Goal: Task Accomplishment & Management: Complete application form

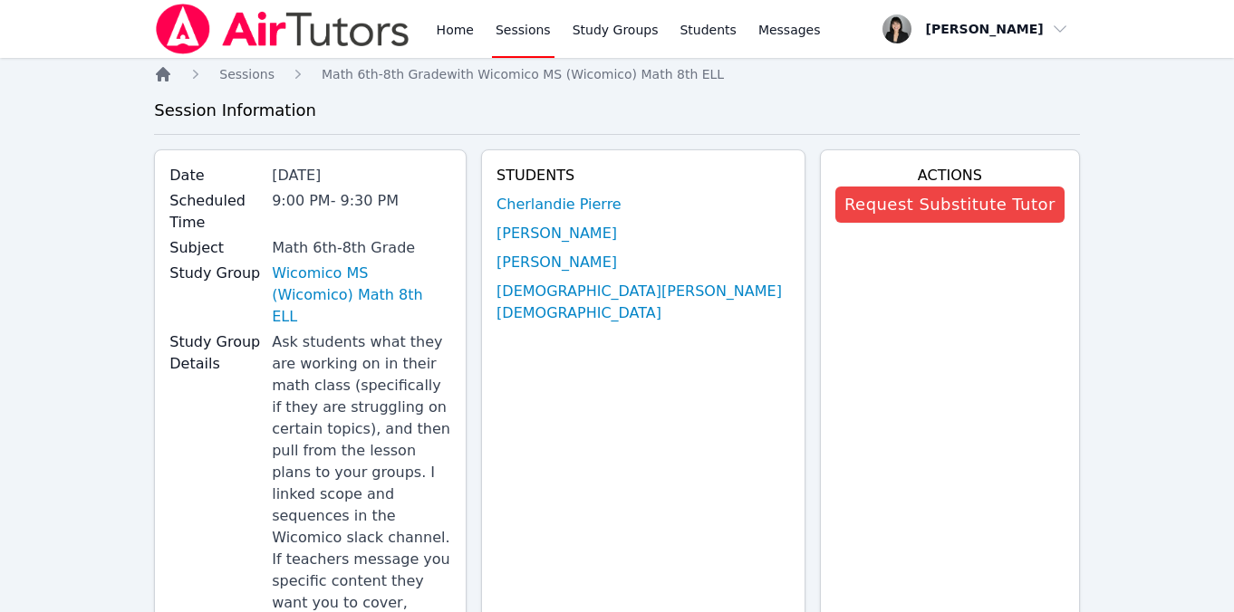
click at [166, 78] on icon "Breadcrumb" at bounding box center [163, 74] width 14 height 14
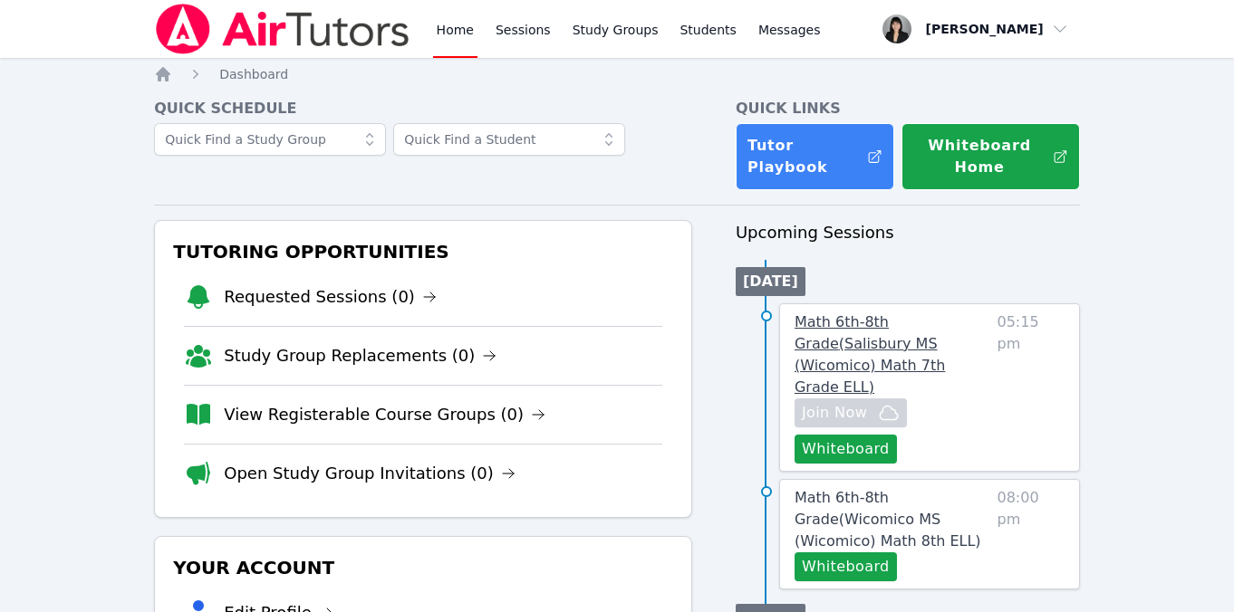
click at [822, 339] on span "Math 6th-8th Grade ( Salisbury MS (Wicomico) Math 7th Grade ELL )" at bounding box center [870, 354] width 150 height 82
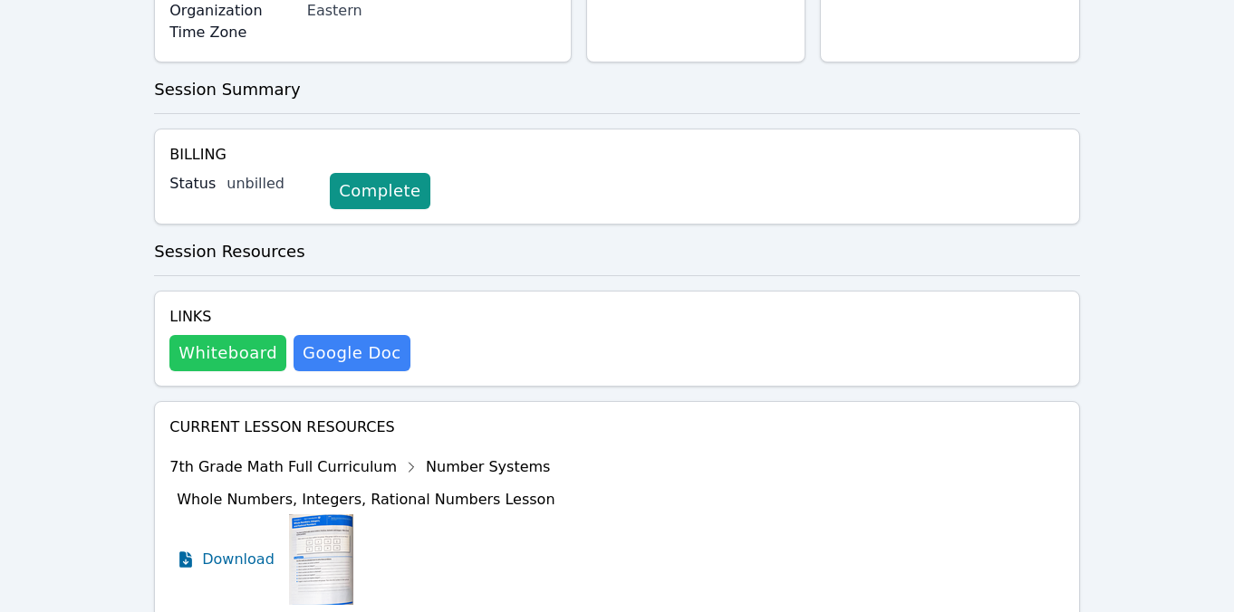
scroll to position [724, 0]
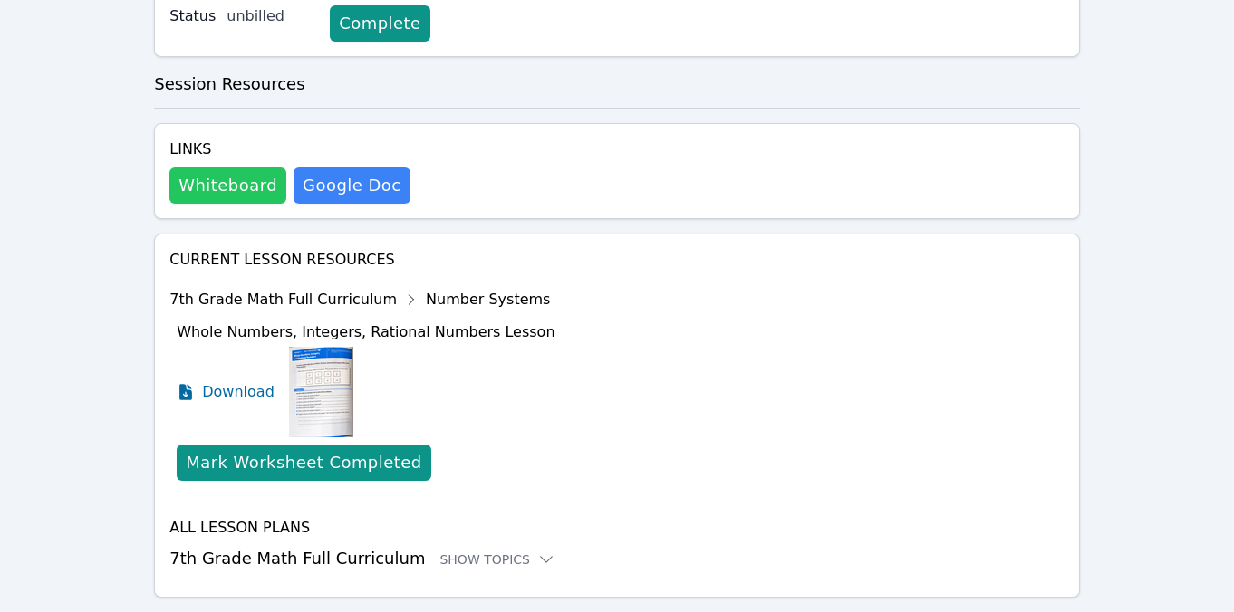
click at [235, 168] on button "Whiteboard" at bounding box center [227, 186] width 117 height 36
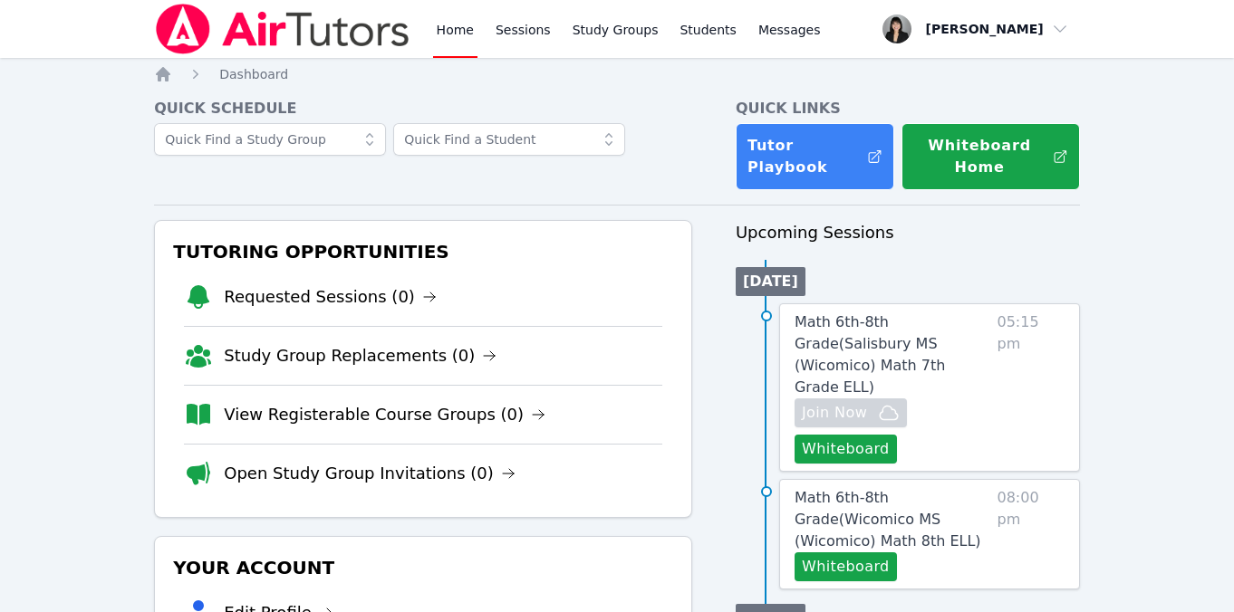
scroll to position [1115, 0]
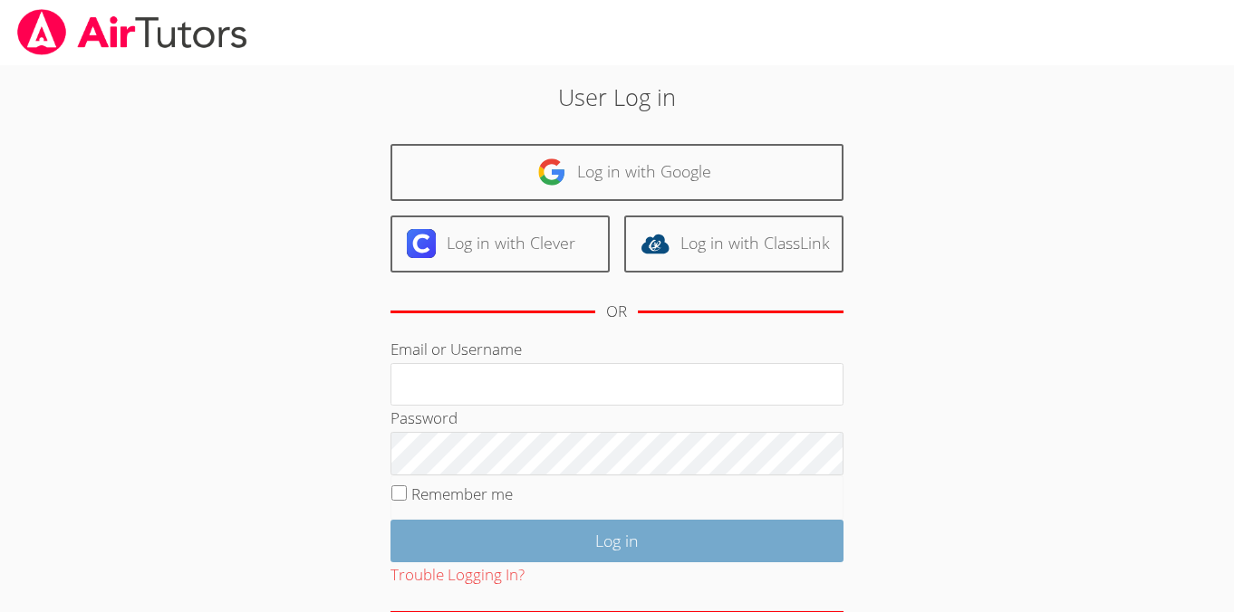
type input "kirsten.r.marino@gmail.com"
click at [520, 541] on input "Log in" at bounding box center [616, 541] width 453 height 43
type input "[PERSON_NAME][EMAIL_ADDRESS][PERSON_NAME][DOMAIN_NAME]"
click at [611, 536] on input "Log in" at bounding box center [616, 541] width 453 height 43
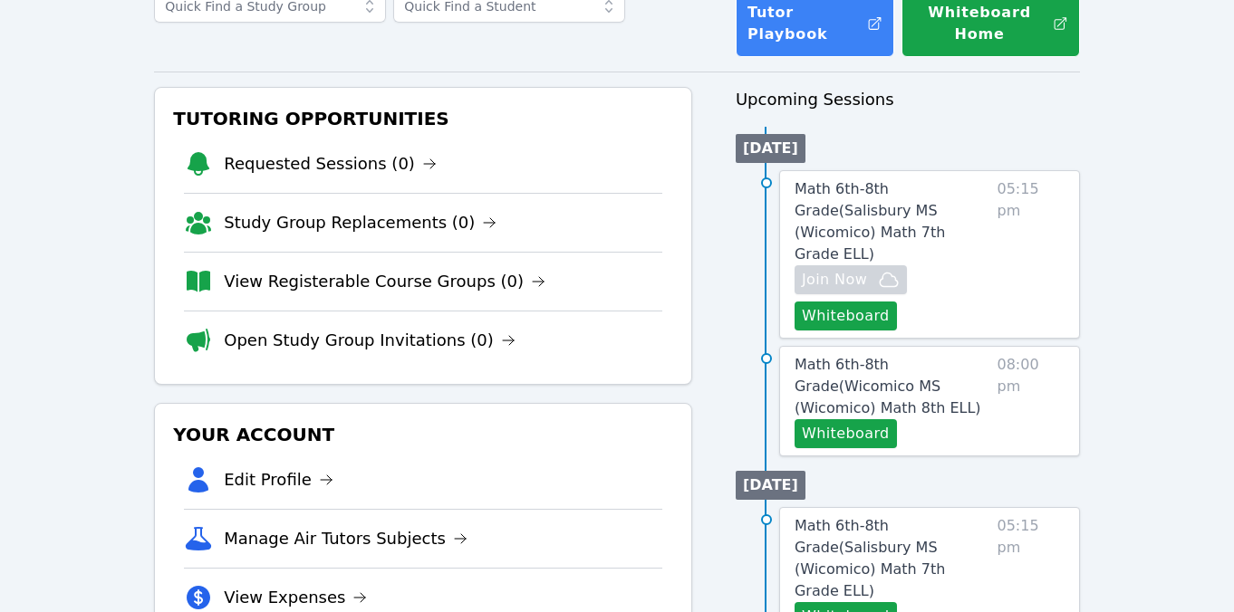
scroll to position [141, 0]
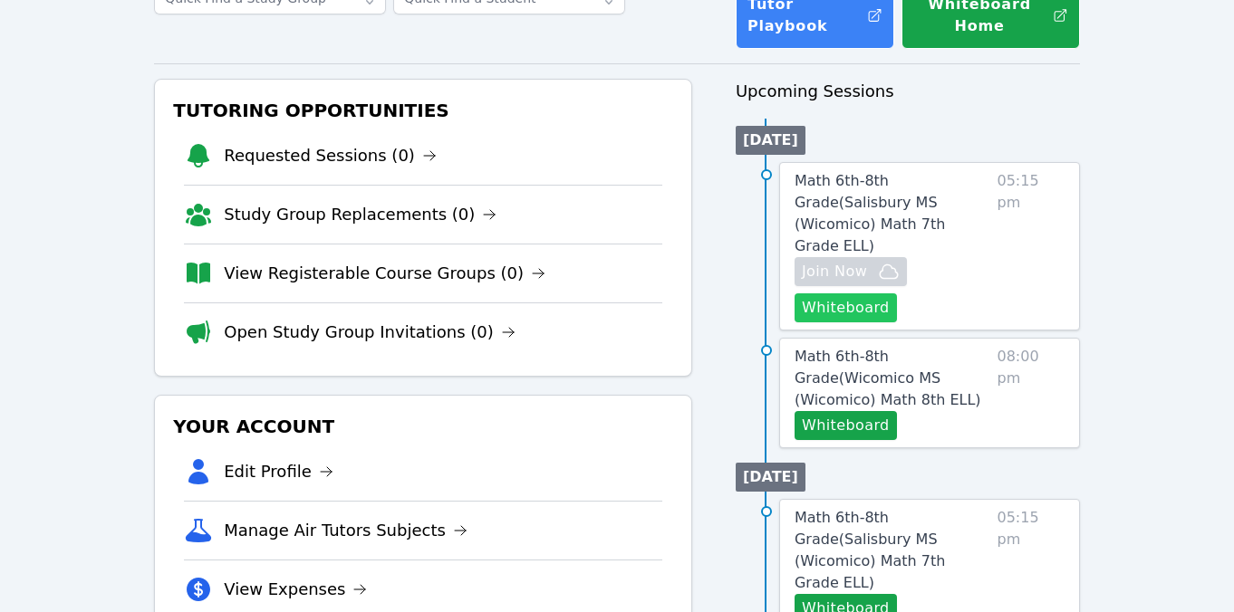
click at [860, 294] on button "Whiteboard" at bounding box center [846, 308] width 102 height 29
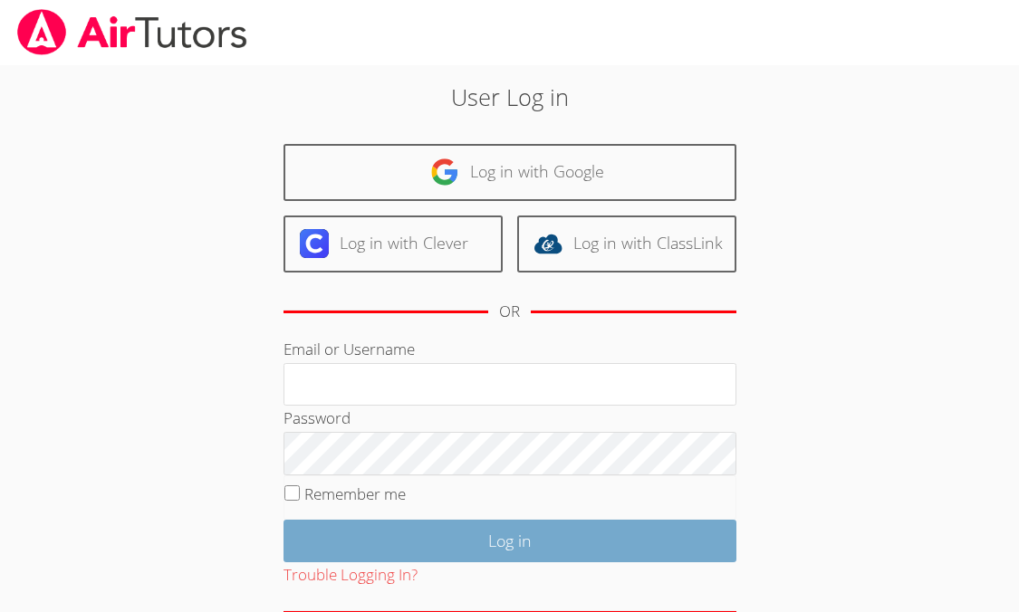
type input "kirsten.r.marino@gmail.com"
click at [595, 552] on input "Log in" at bounding box center [510, 541] width 453 height 43
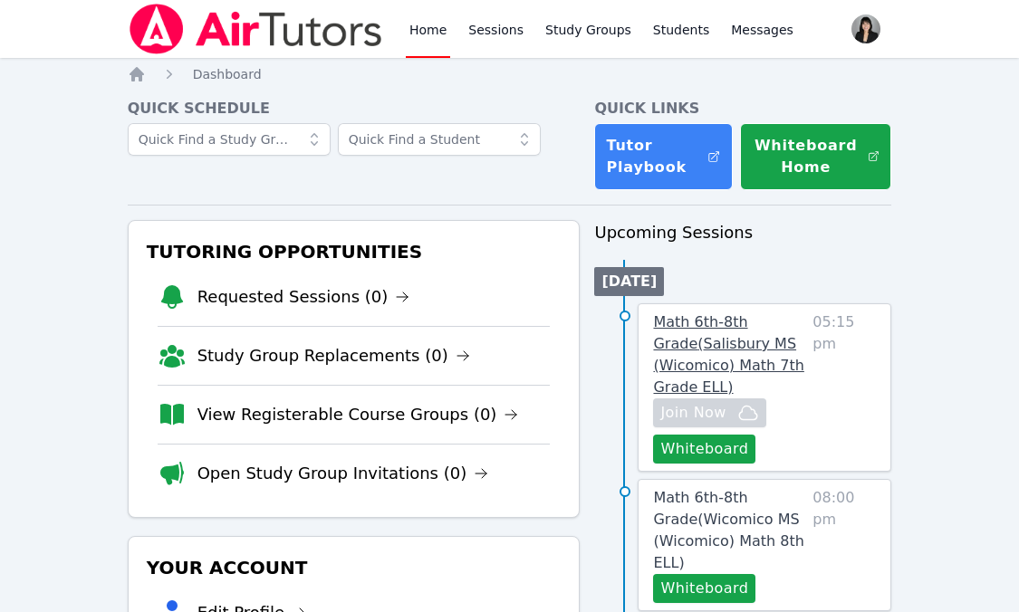
click at [714, 359] on span "Math 6th-8th Grade ( Salisbury MS (Wicomico) Math 7th Grade ELL )" at bounding box center [728, 354] width 150 height 82
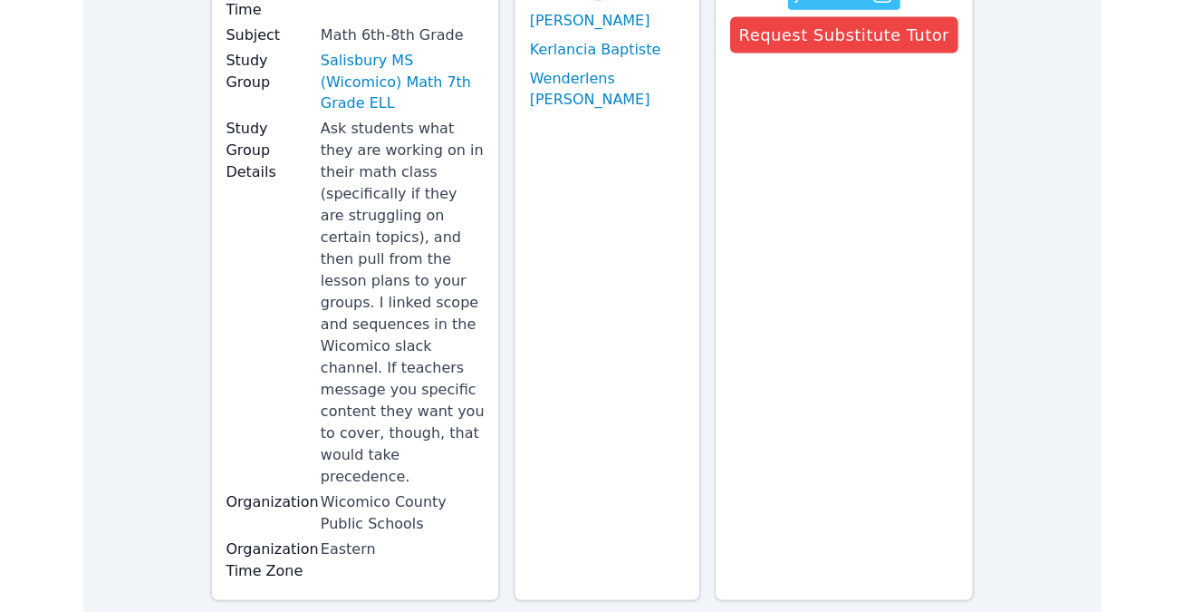
scroll to position [547, 0]
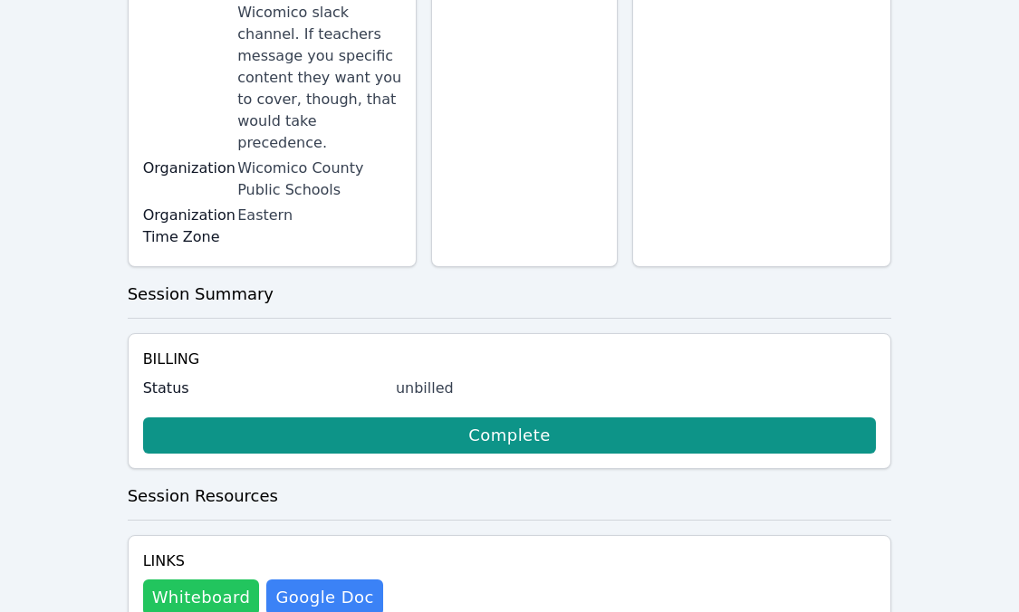
click at [231, 580] on button "Whiteboard" at bounding box center [201, 598] width 117 height 36
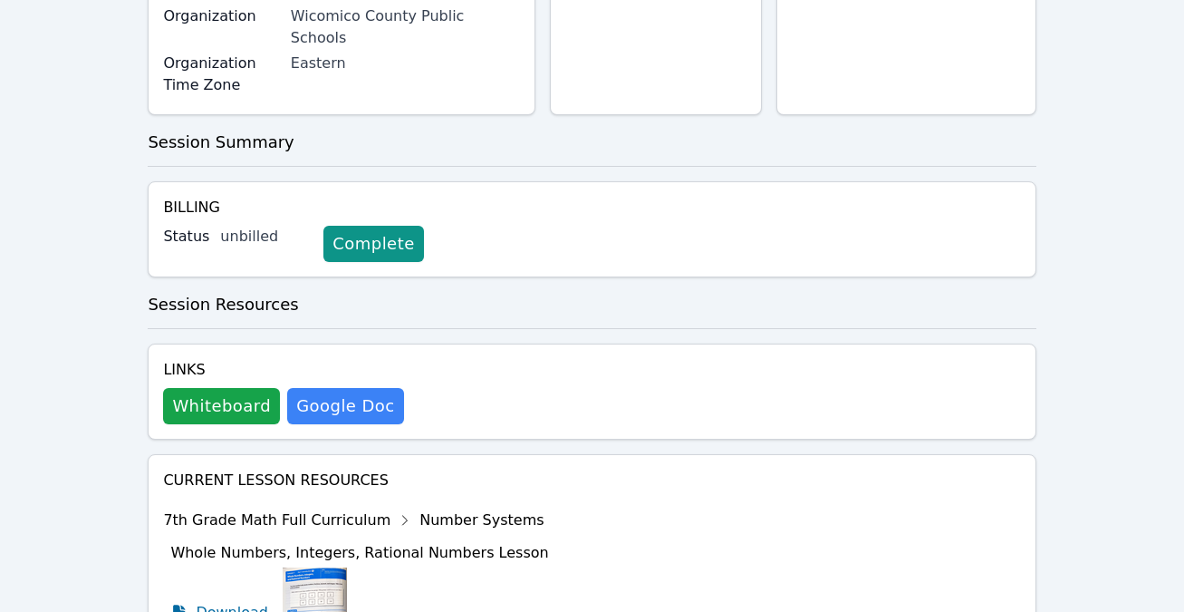
scroll to position [0, 0]
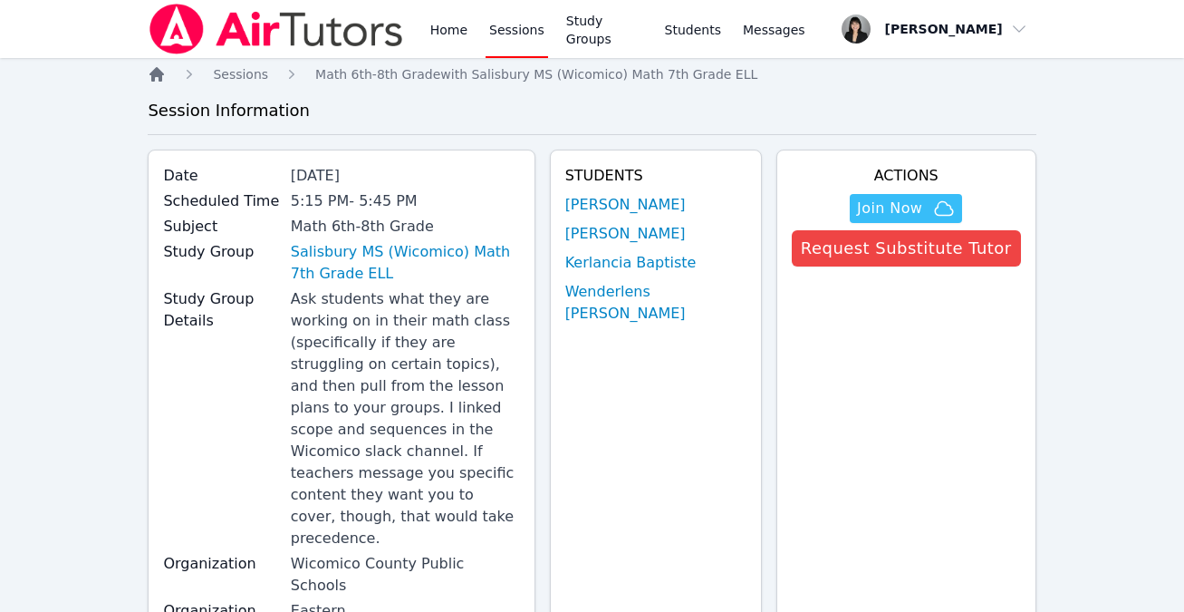
click at [153, 76] on icon "Breadcrumb" at bounding box center [156, 74] width 14 height 14
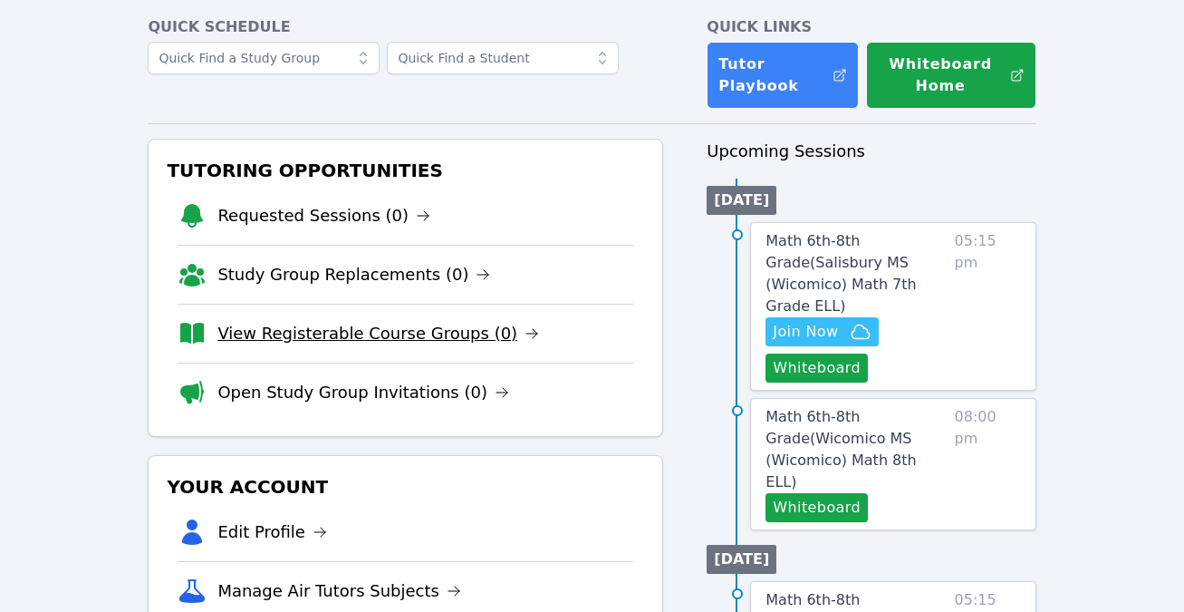
scroll to position [169, 0]
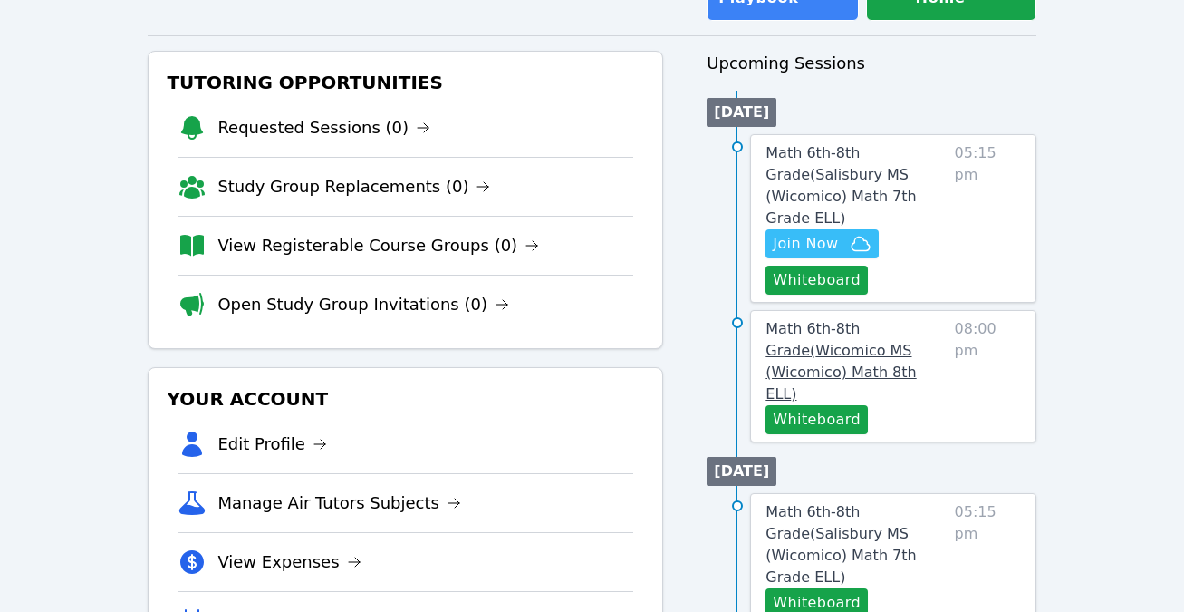
click at [829, 334] on span "Math 6th-8th Grade ( Wicomico MS (Wicomico) Math 8th ELL )" at bounding box center [841, 361] width 150 height 82
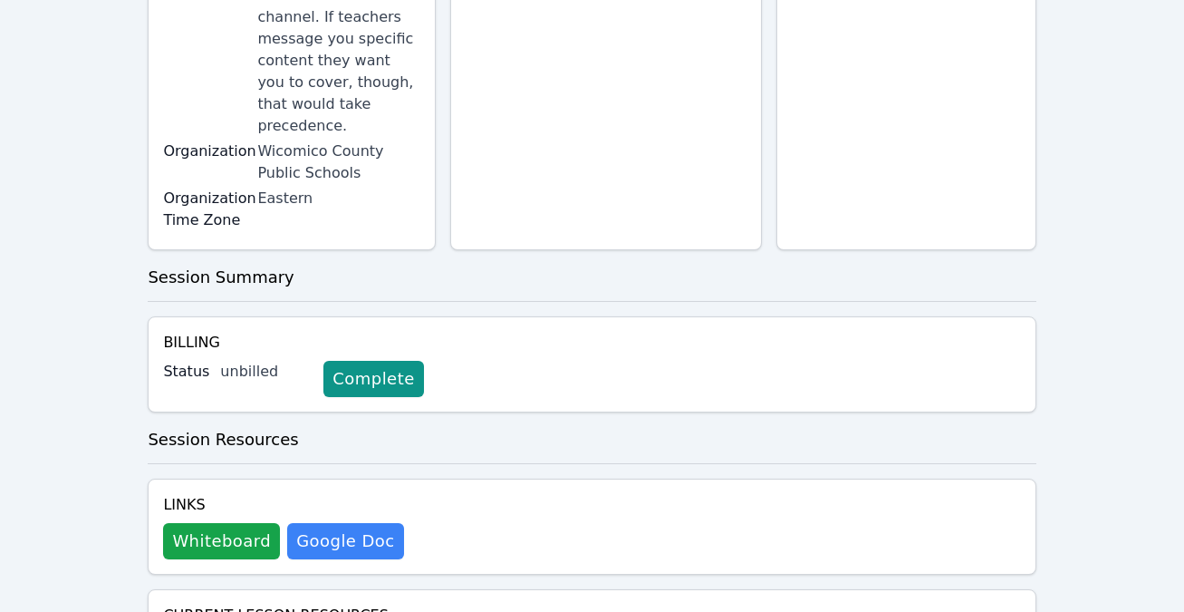
scroll to position [703, 0]
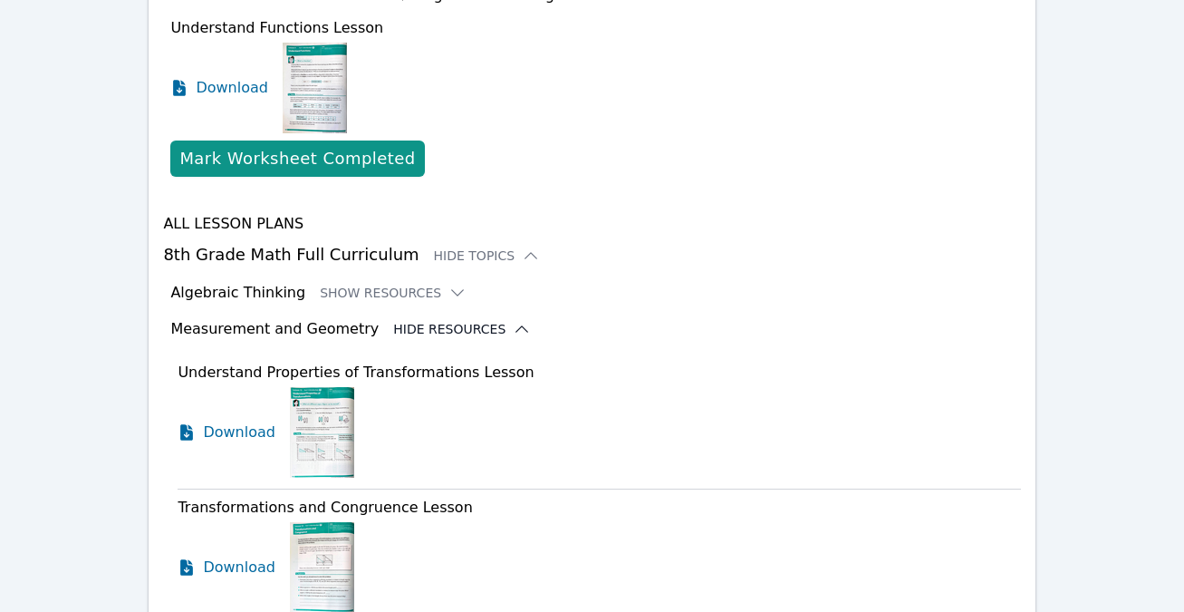
scroll to position [1228, 0]
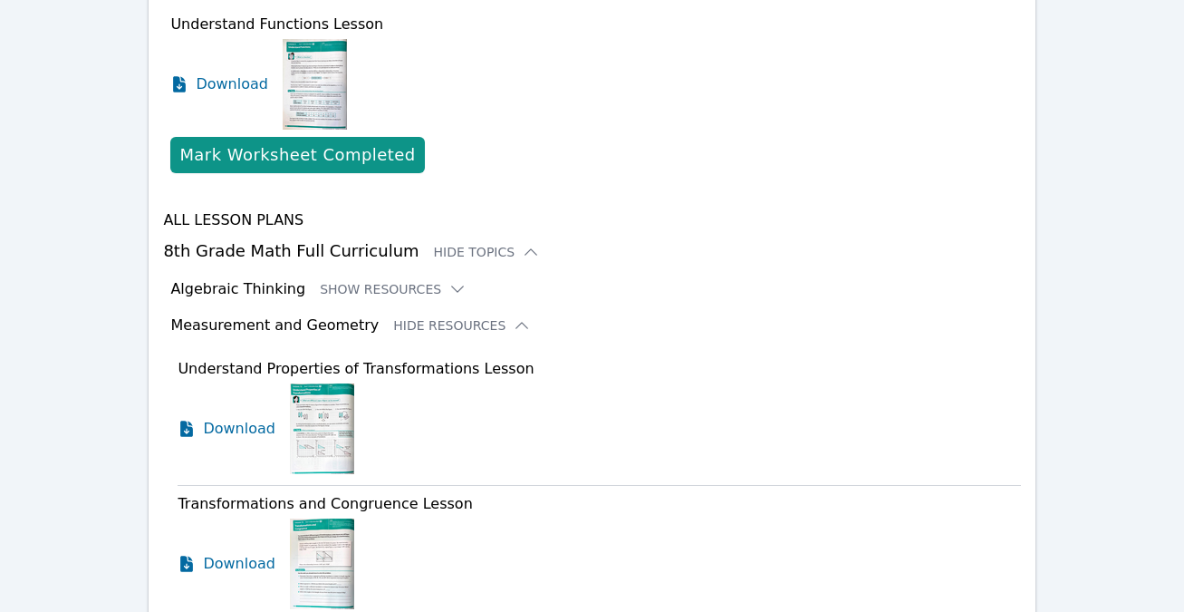
click at [295, 518] on img at bounding box center [322, 563] width 64 height 91
click at [244, 553] on span "Download" at bounding box center [243, 564] width 81 height 22
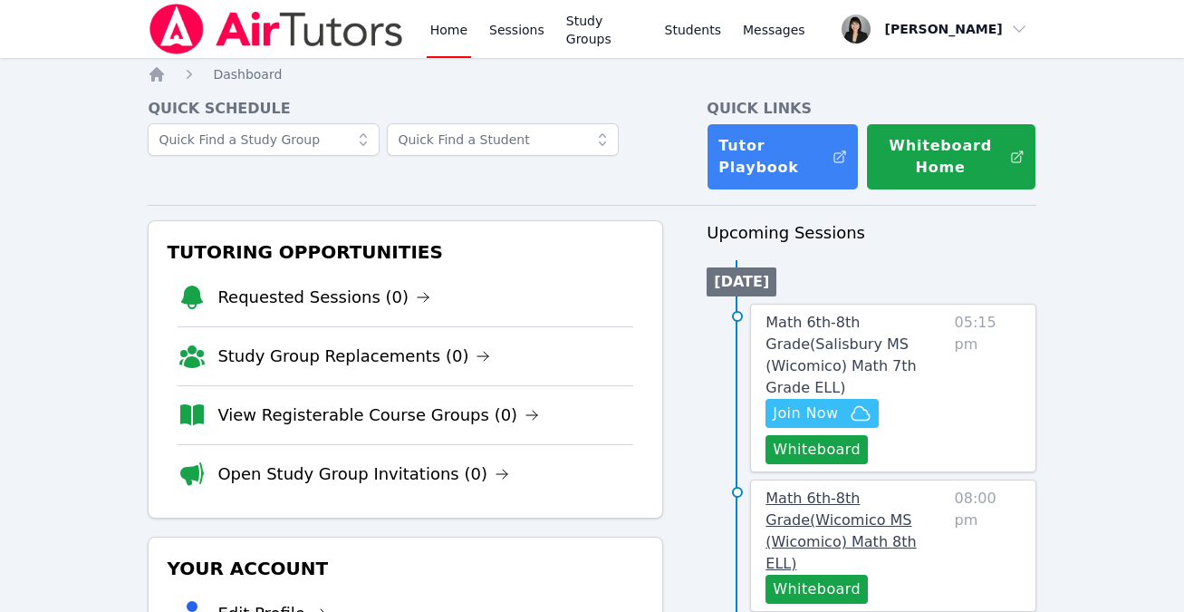
click at [855, 492] on span "Math 6th-8th Grade ( Wicomico MS (Wicomico) Math 8th ELL )" at bounding box center [841, 530] width 150 height 82
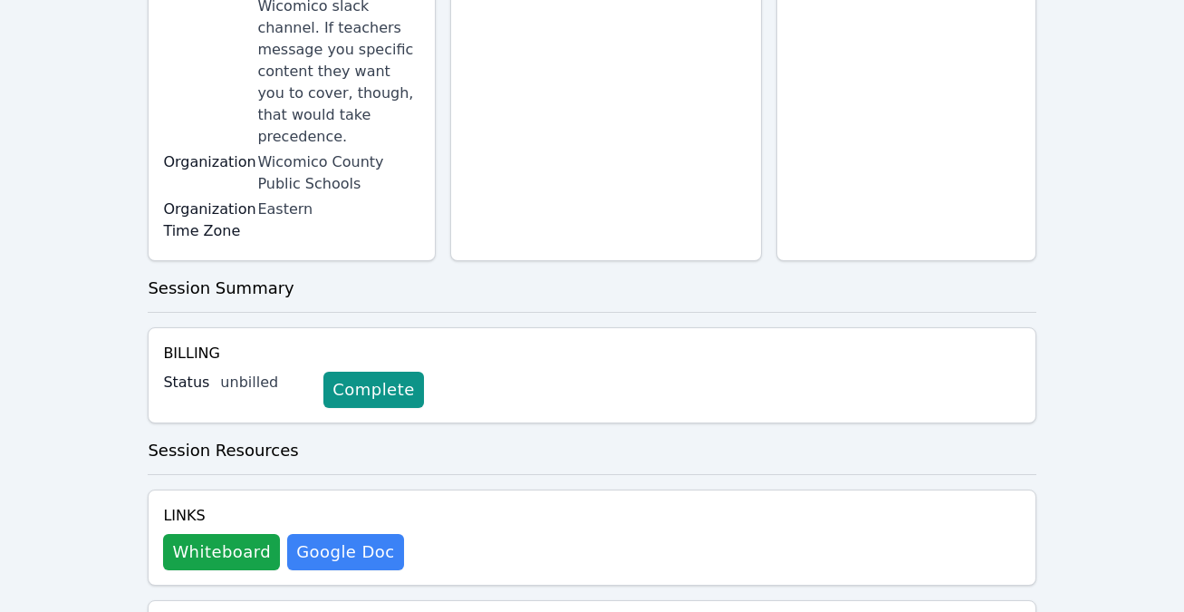
scroll to position [582, 0]
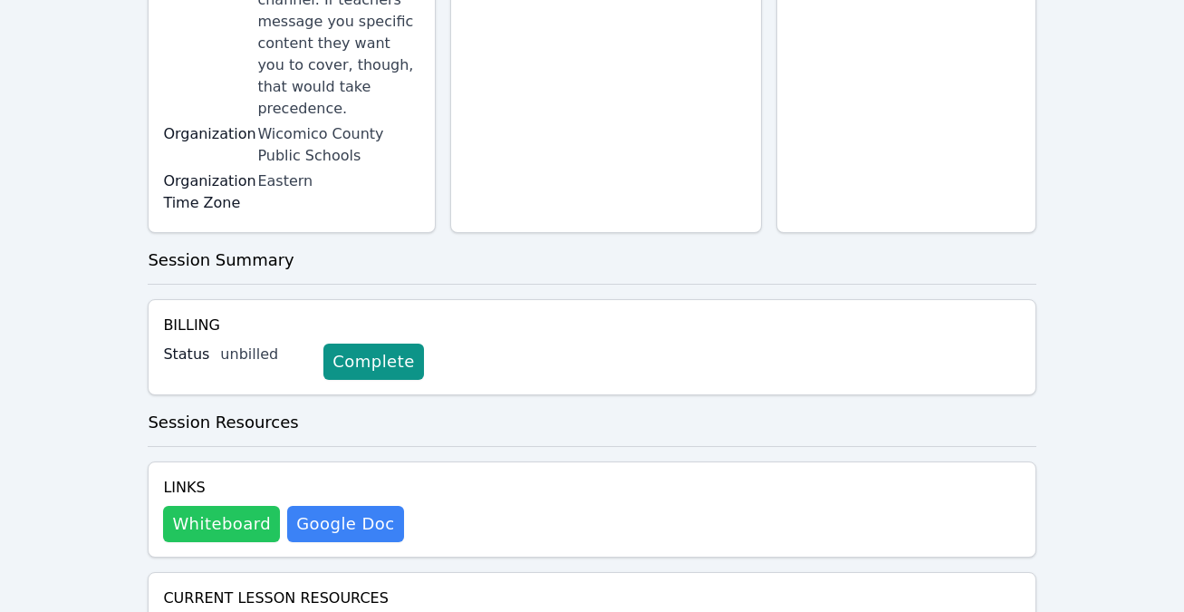
click at [239, 506] on button "Whiteboard" at bounding box center [221, 524] width 117 height 36
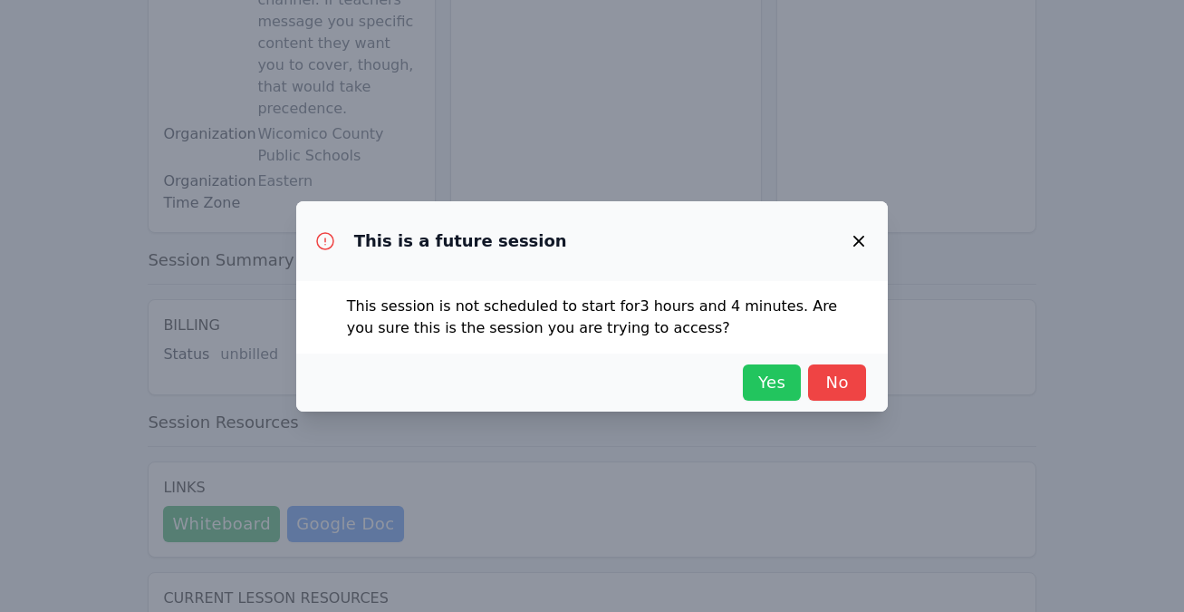
click at [758, 380] on span "Yes" at bounding box center [772, 382] width 40 height 25
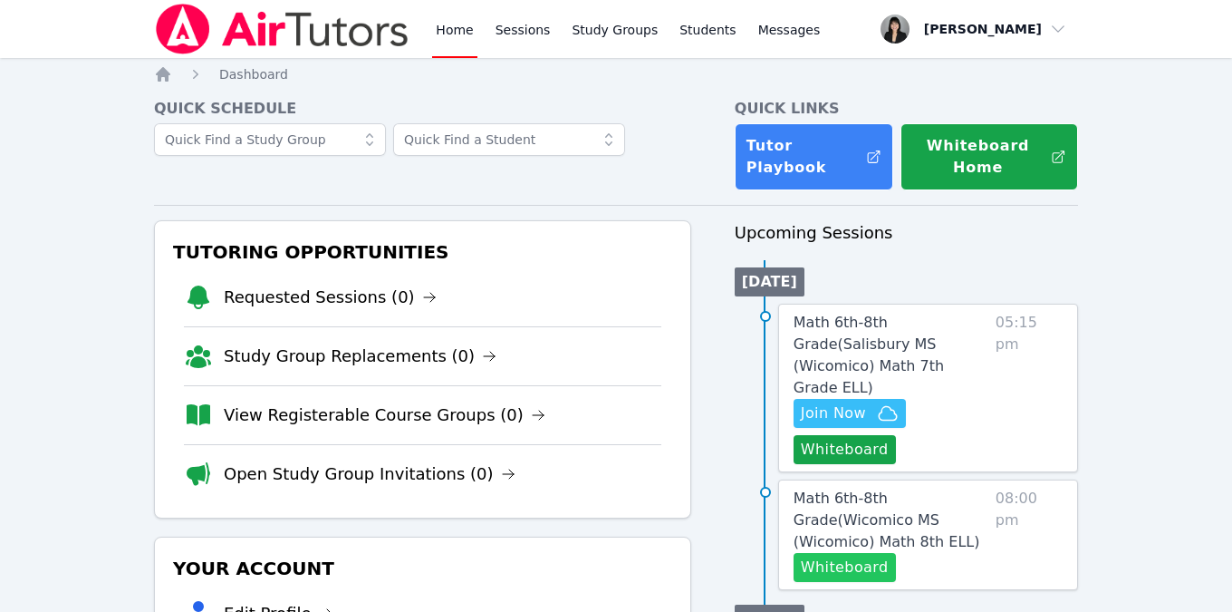
click at [836, 553] on button "Whiteboard" at bounding box center [845, 567] width 102 height 29
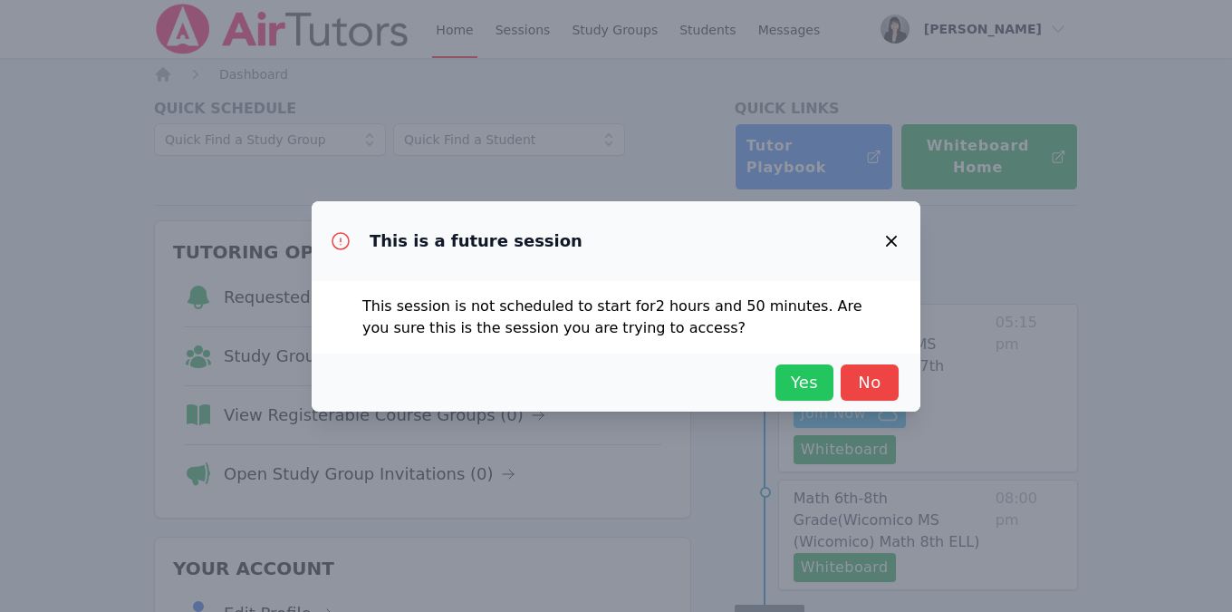
click at [819, 389] on span "Yes" at bounding box center [805, 382] width 40 height 25
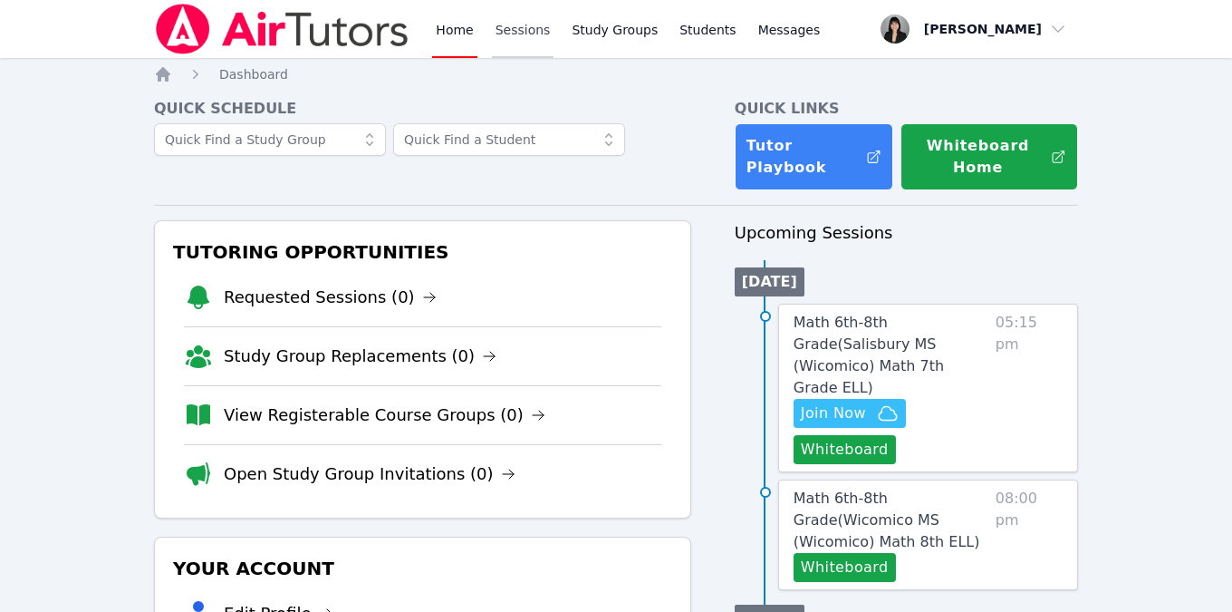
click at [532, 25] on link "Sessions" at bounding box center [523, 29] width 63 height 58
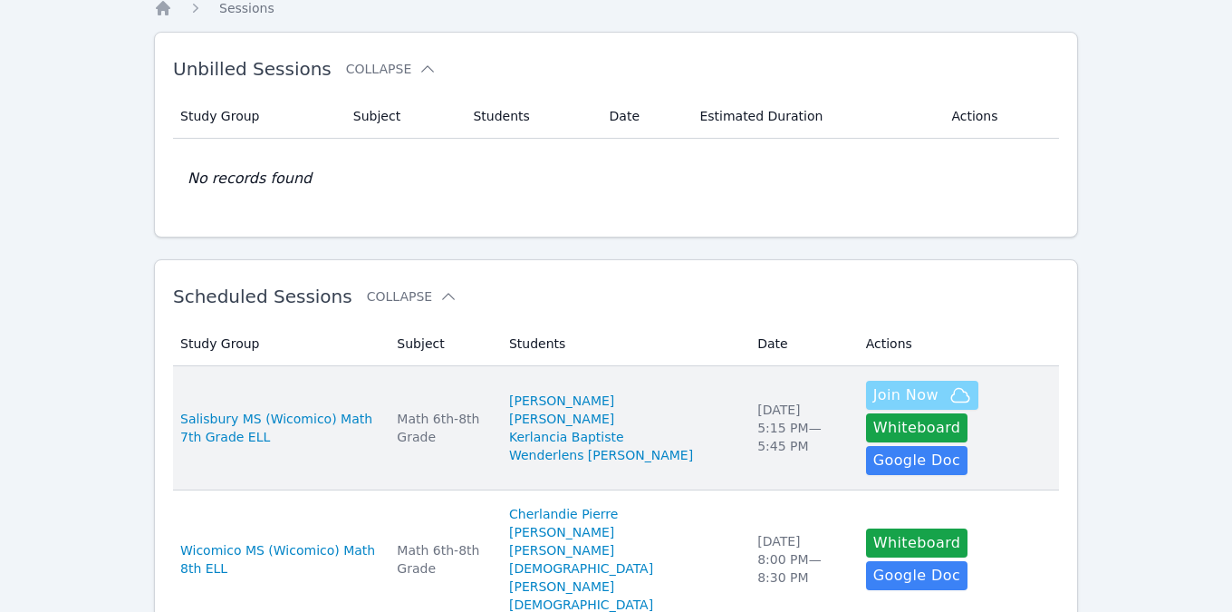
scroll to position [75, 0]
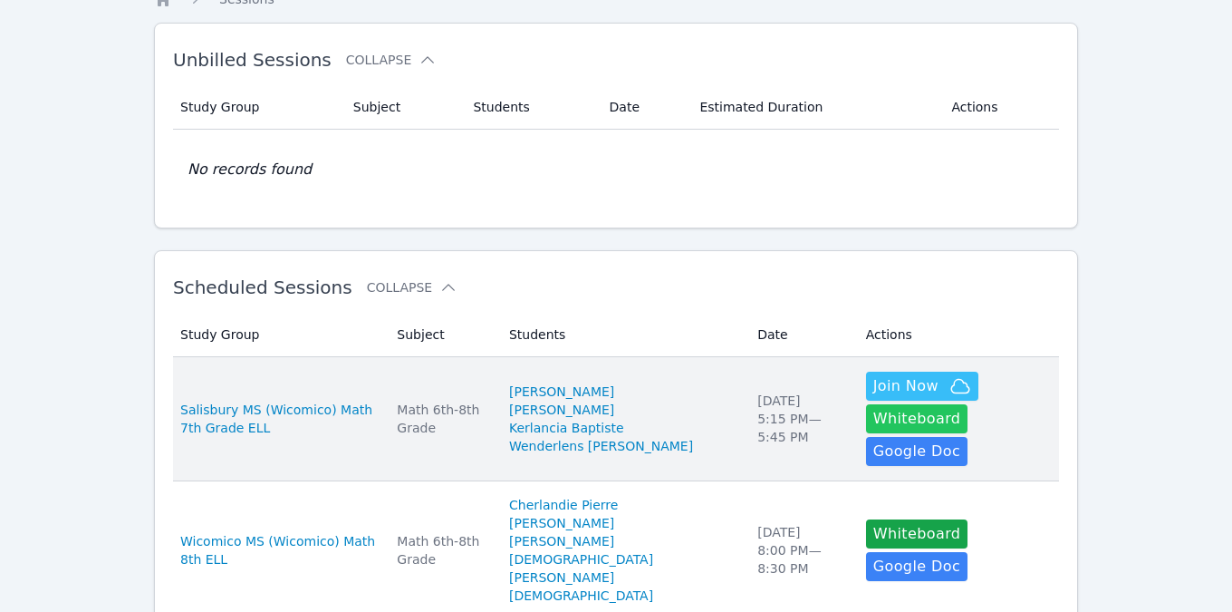
click at [969, 407] on button "Whiteboard" at bounding box center [917, 418] width 102 height 29
click at [873, 397] on span "Join Now" at bounding box center [905, 386] width 65 height 22
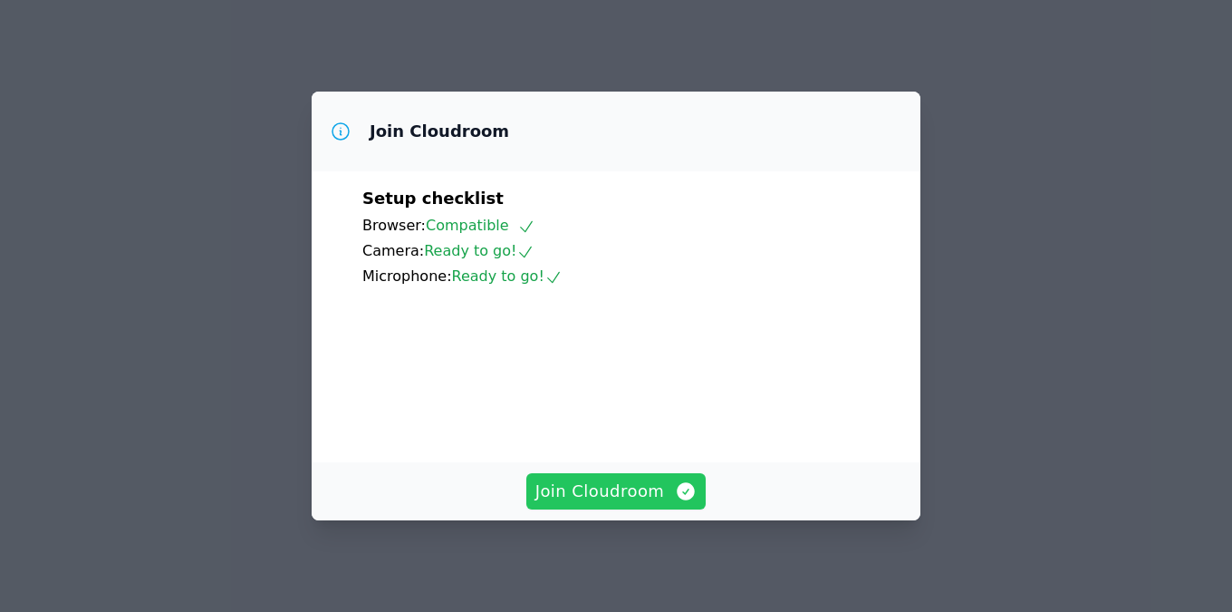
click at [591, 488] on span "Join Cloudroom" at bounding box center [616, 490] width 162 height 25
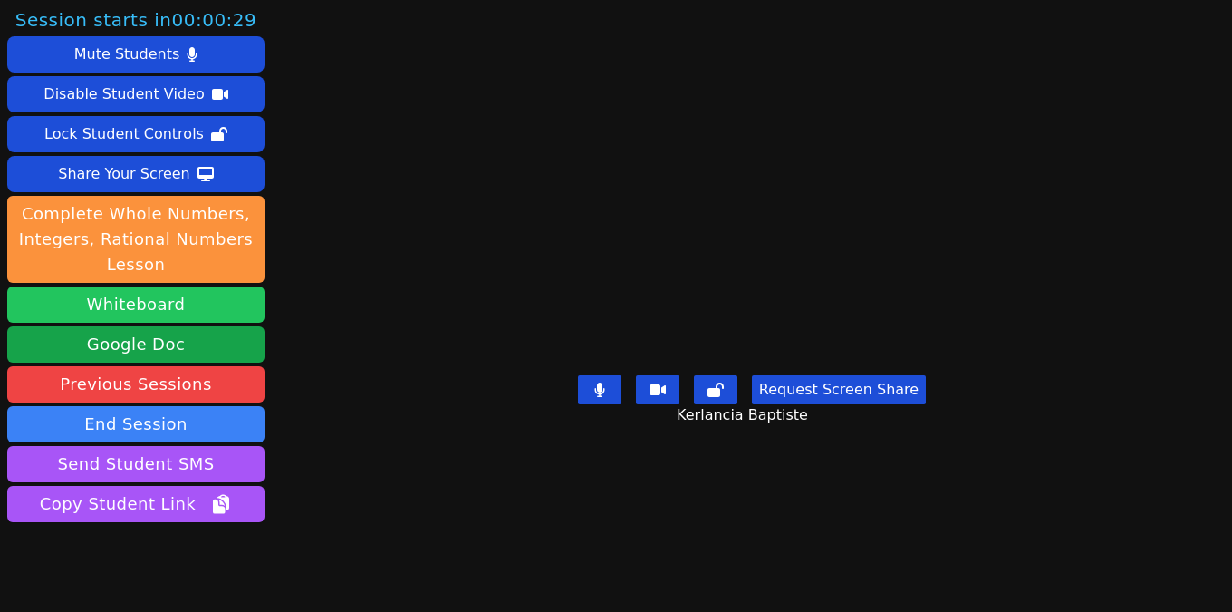
click at [139, 307] on button "Whiteboard" at bounding box center [135, 304] width 257 height 36
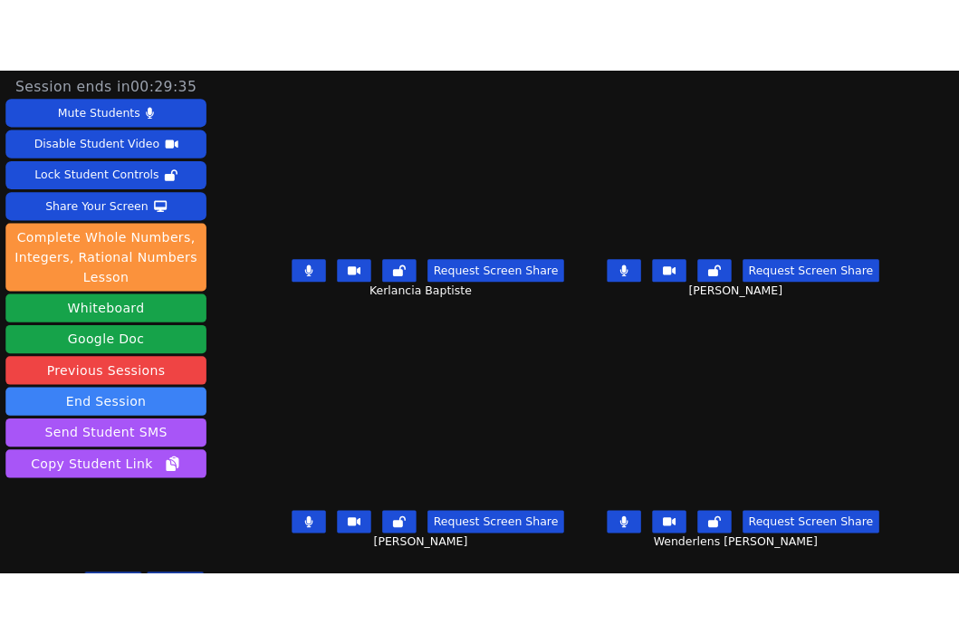
scroll to position [34, 0]
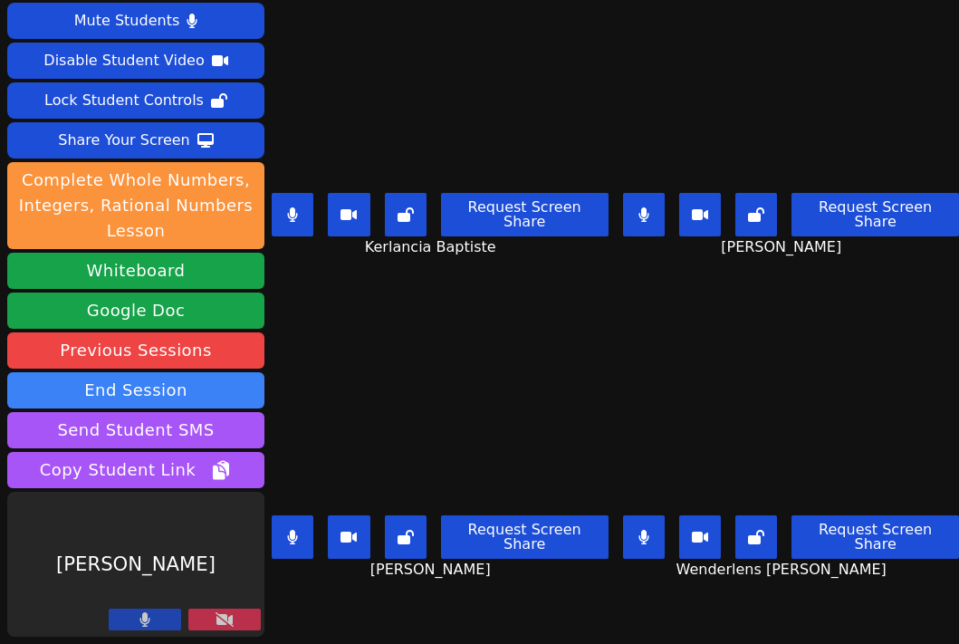
click at [236, 611] on button at bounding box center [224, 620] width 72 height 22
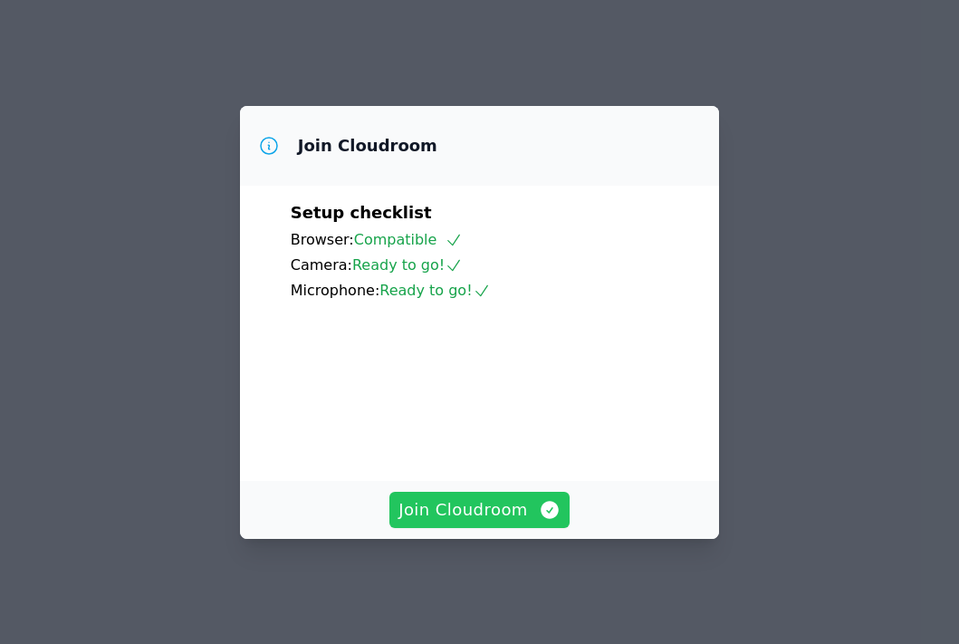
click at [499, 523] on span "Join Cloudroom" at bounding box center [480, 509] width 162 height 25
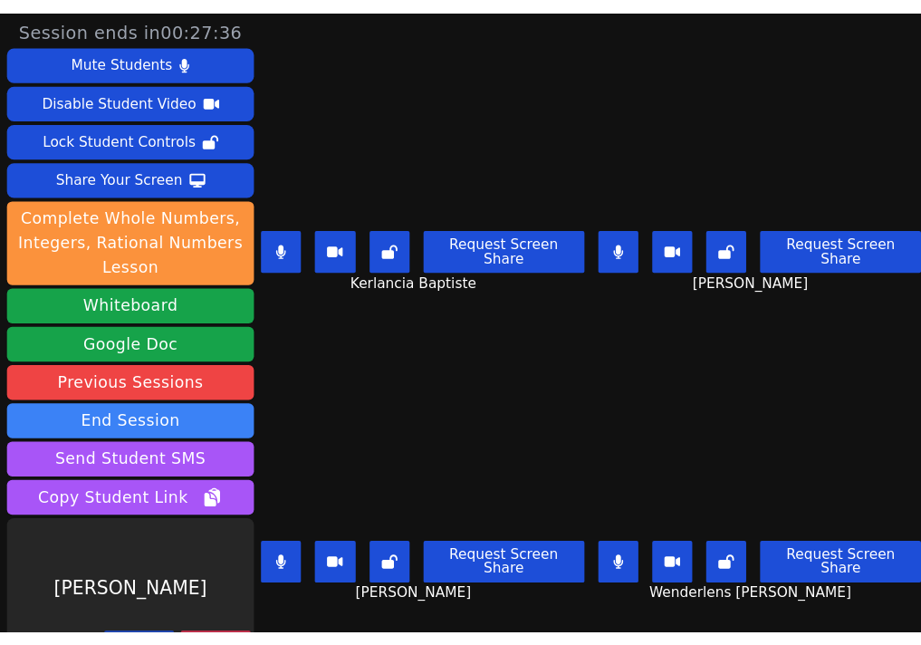
scroll to position [34, 0]
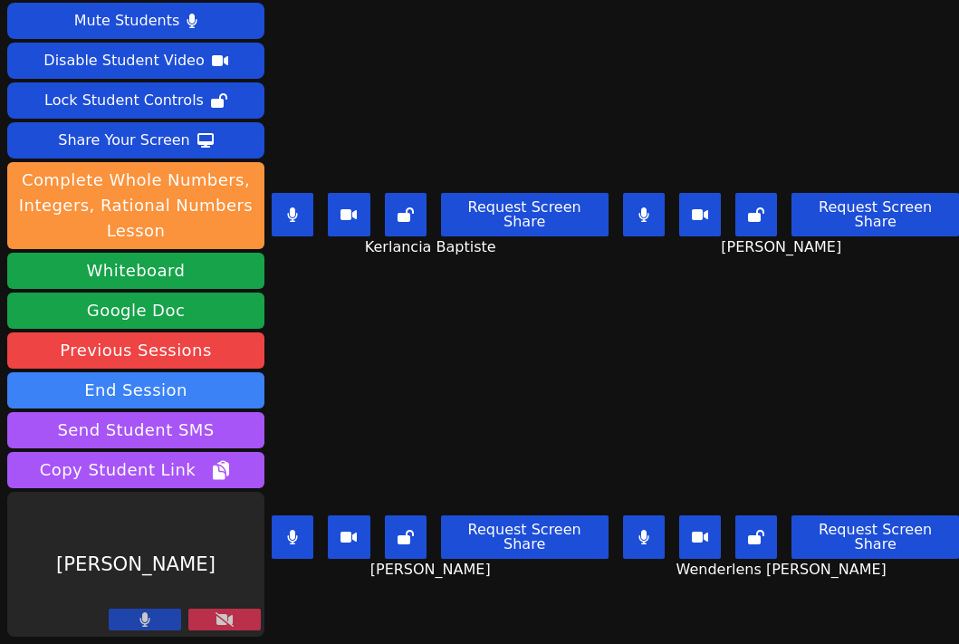
click at [232, 620] on icon at bounding box center [225, 619] width 18 height 14
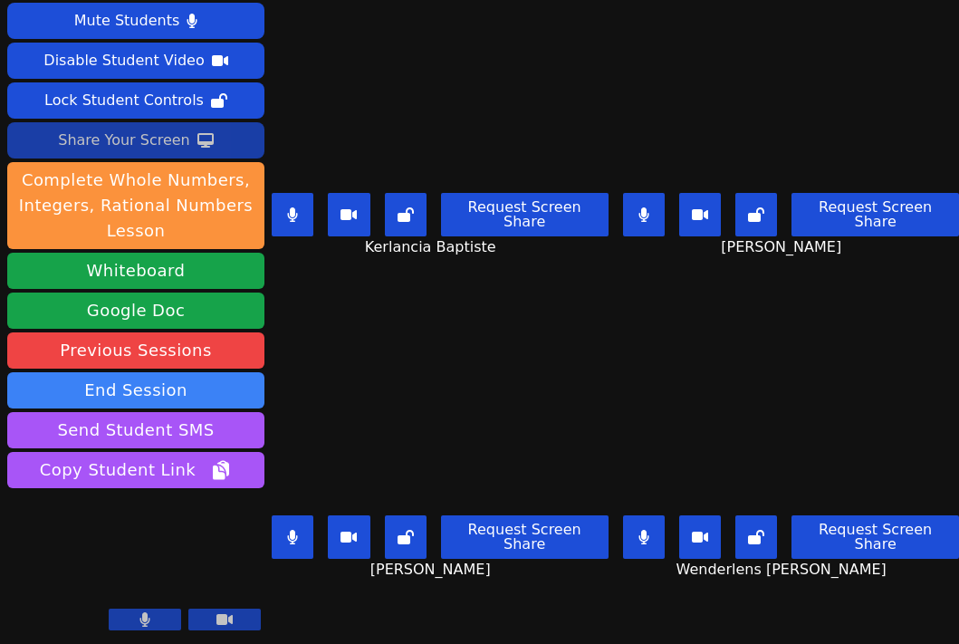
click at [137, 144] on div "Share Your Screen" at bounding box center [124, 140] width 132 height 29
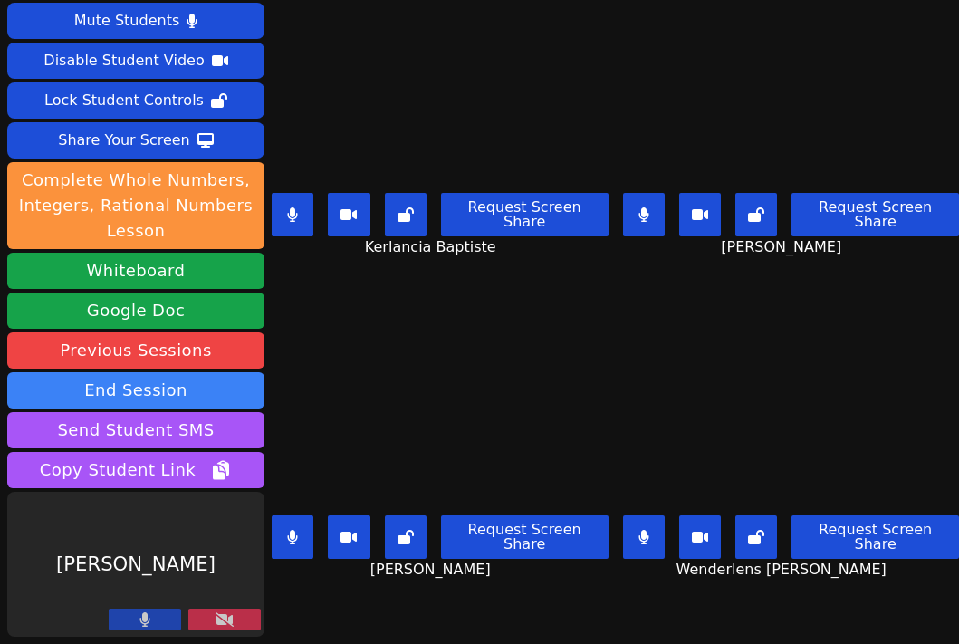
click at [238, 614] on button at bounding box center [224, 620] width 72 height 22
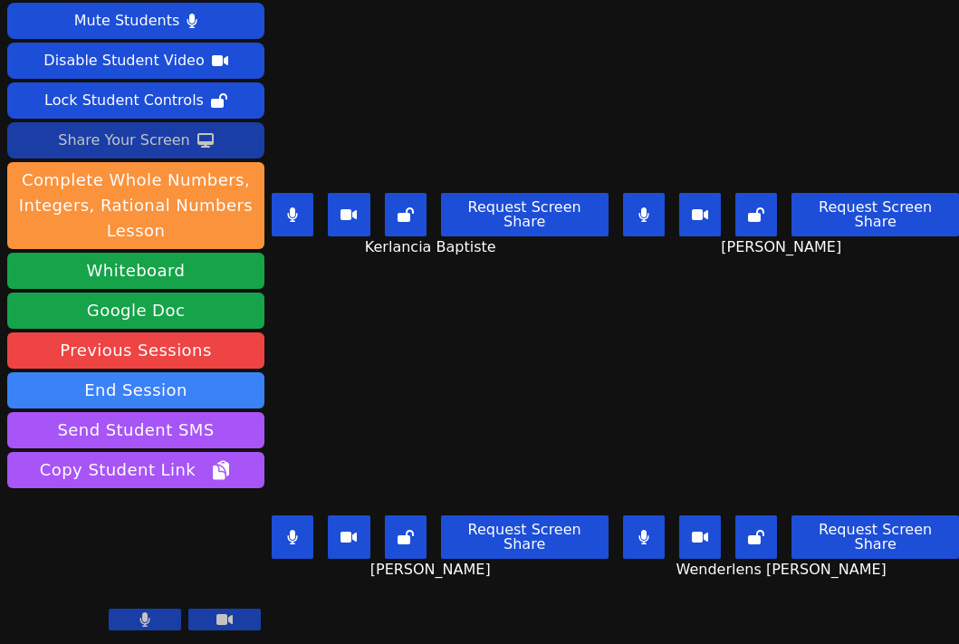
click at [157, 141] on div "Share Your Screen" at bounding box center [124, 140] width 132 height 29
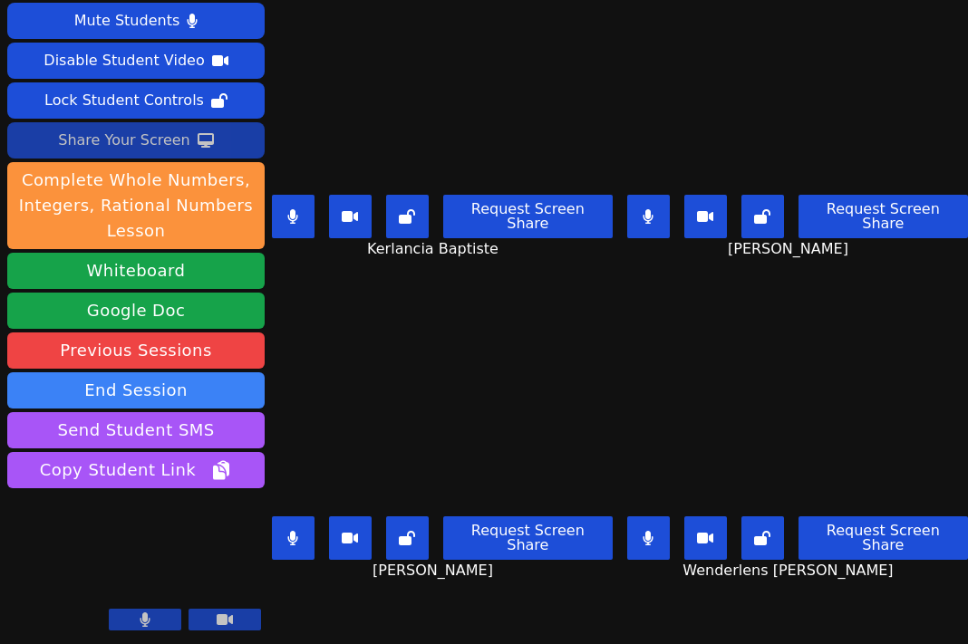
click at [161, 140] on div "Share Your Screen" at bounding box center [124, 140] width 132 height 29
click at [314, 531] on button at bounding box center [293, 537] width 43 height 43
click at [651, 216] on button at bounding box center [648, 216] width 43 height 43
click at [657, 539] on button at bounding box center [648, 537] width 43 height 43
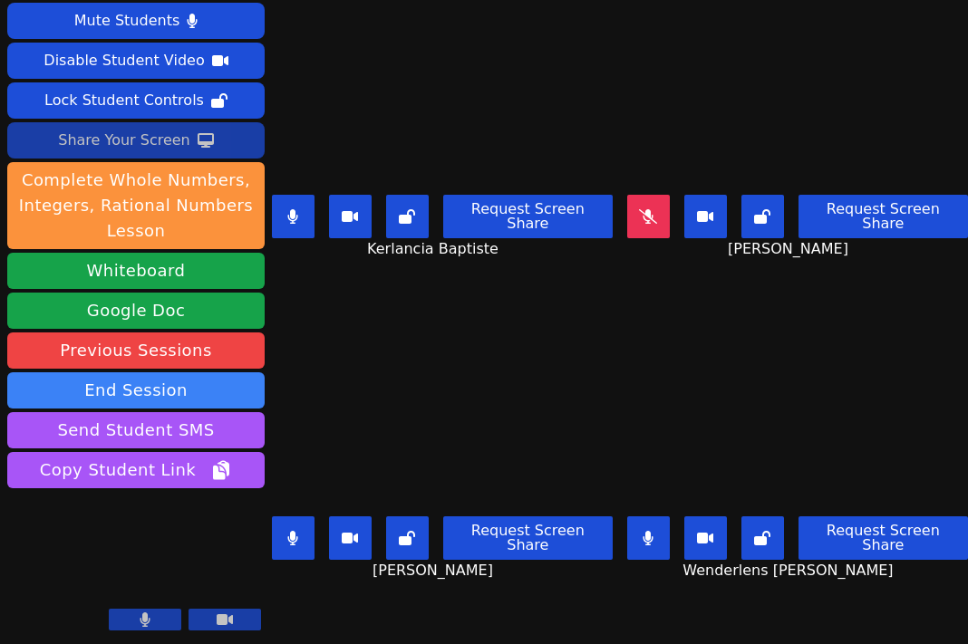
click at [296, 535] on icon at bounding box center [293, 538] width 10 height 14
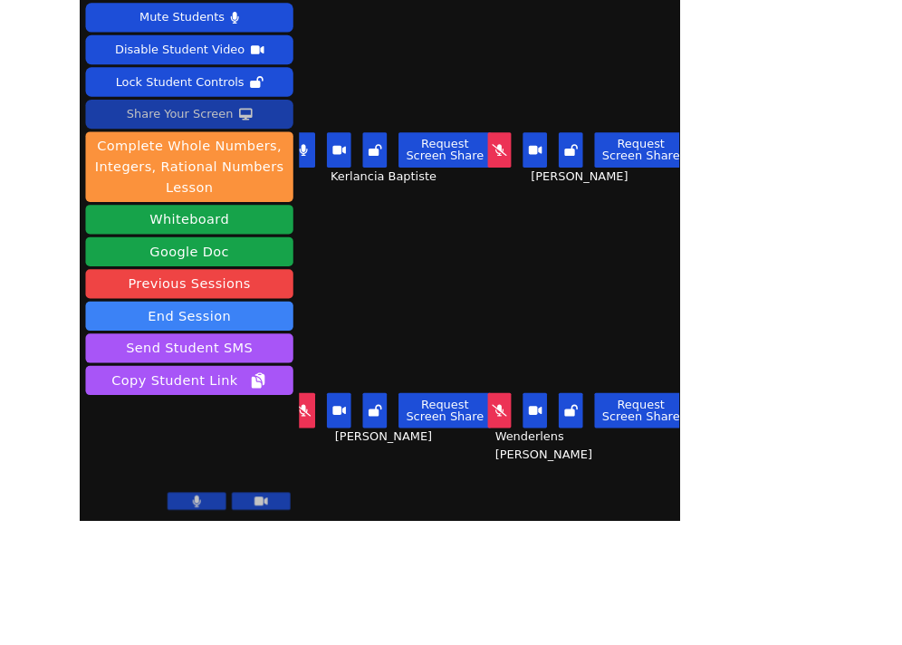
scroll to position [33, 0]
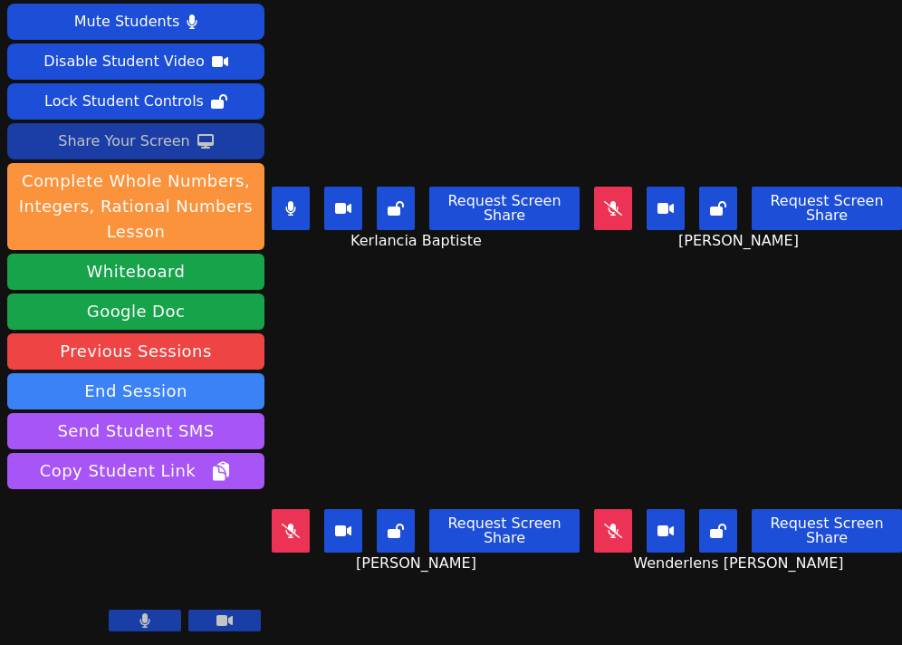
click at [611, 214] on icon at bounding box center [613, 208] width 18 height 14
click at [290, 506] on div "Request Screen Share [PERSON_NAME]" at bounding box center [426, 538] width 308 height 72
click at [294, 527] on icon at bounding box center [291, 531] width 18 height 14
click at [631, 529] on button at bounding box center [613, 530] width 38 height 43
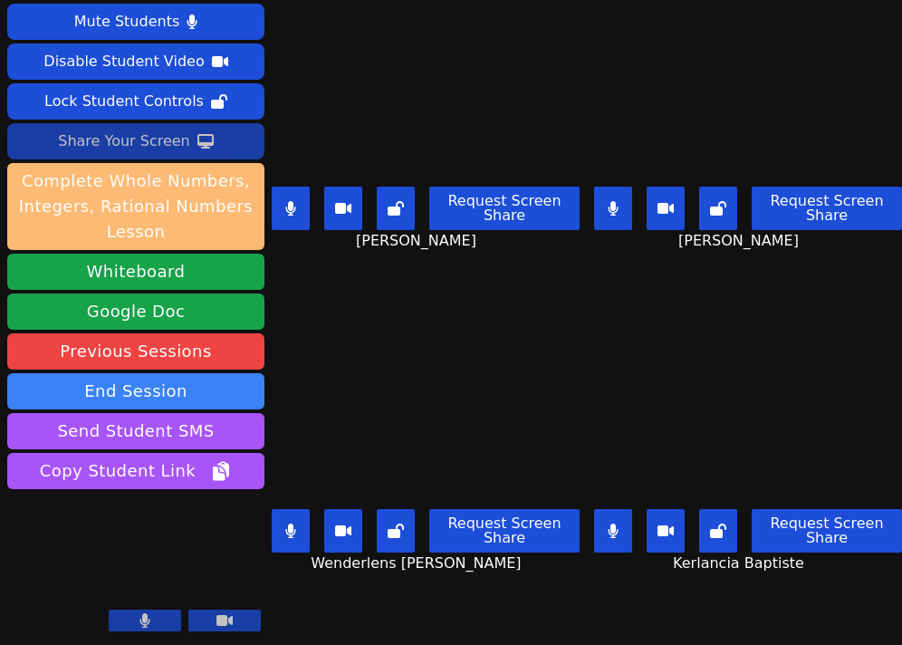
scroll to position [0, 0]
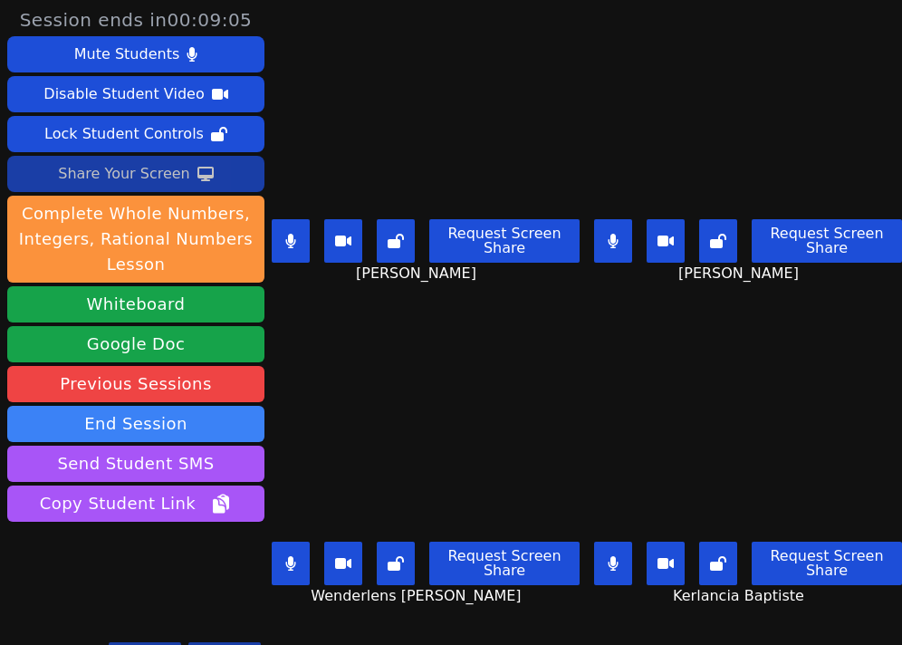
click at [158, 172] on div "Share Your Screen" at bounding box center [124, 173] width 132 height 29
click at [153, 163] on div "Share Your Screen" at bounding box center [124, 173] width 132 height 29
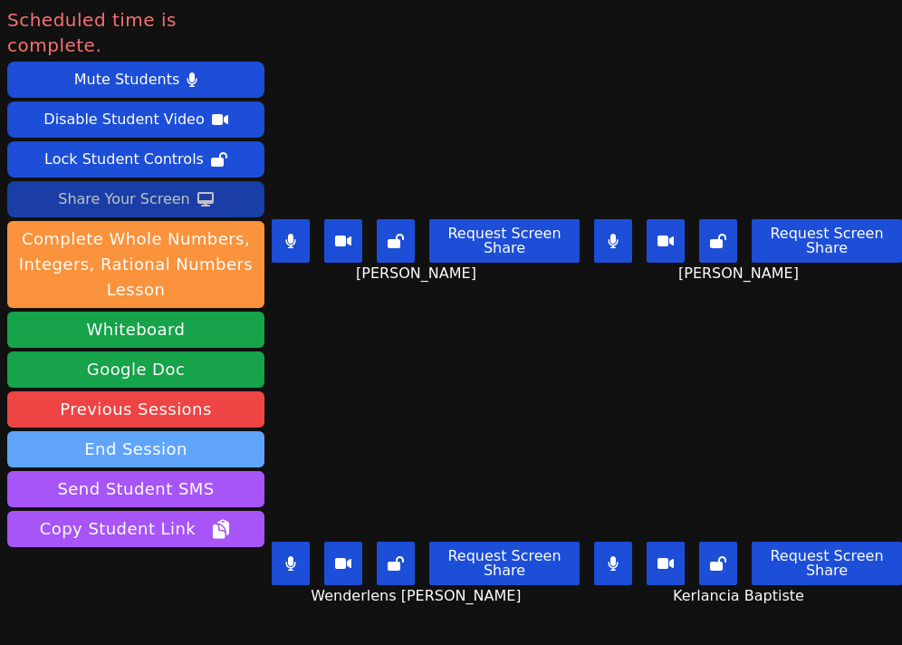
click at [128, 431] on button "End Session" at bounding box center [135, 449] width 257 height 36
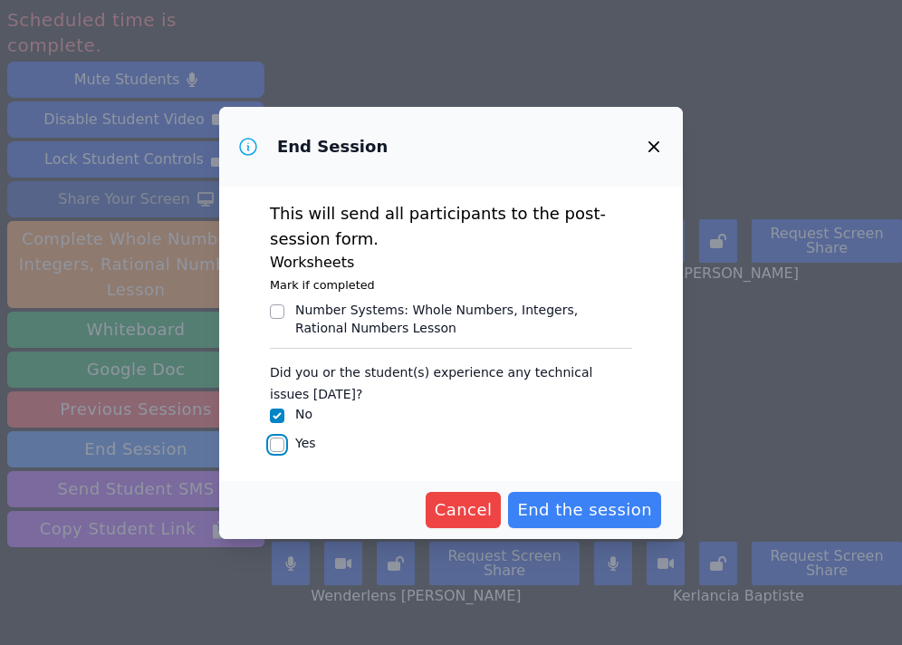
click at [276, 445] on input "Yes" at bounding box center [277, 445] width 14 height 14
checkbox input "true"
checkbox input "false"
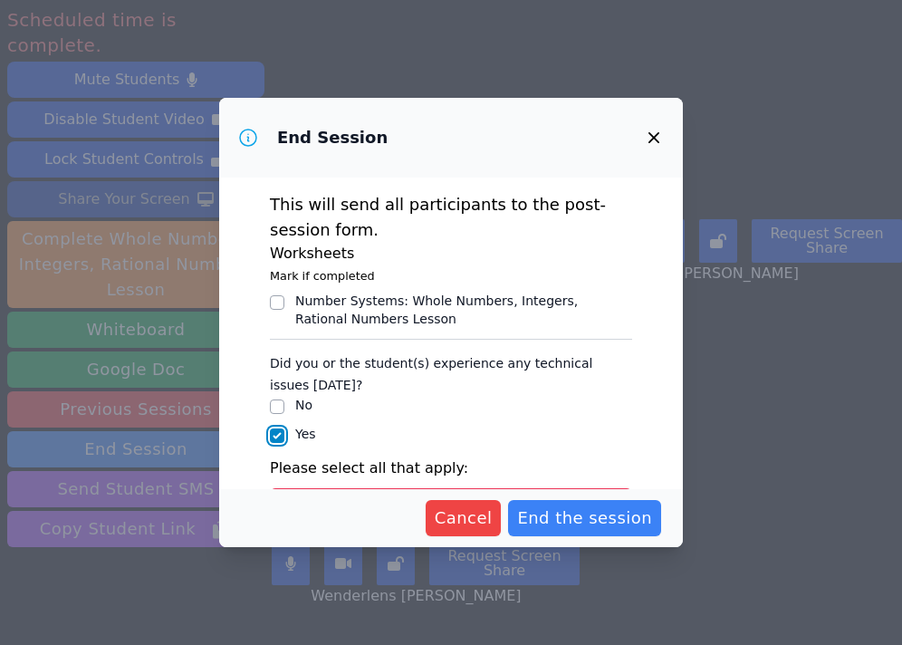
scroll to position [228, 0]
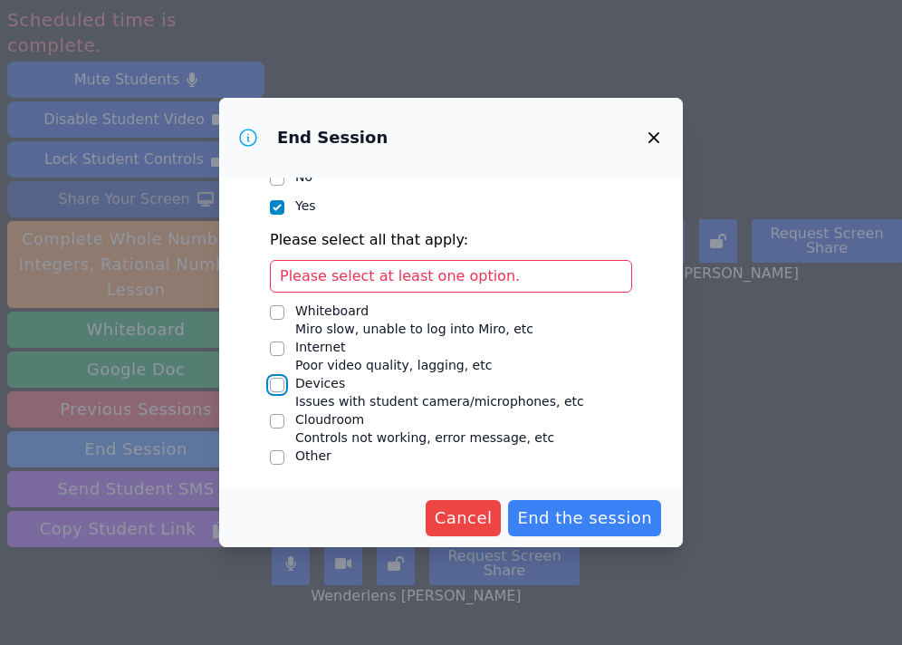
click at [276, 383] on input "Devices Issues with student camera/microphones, etc" at bounding box center [277, 385] width 14 height 14
checkbox input "true"
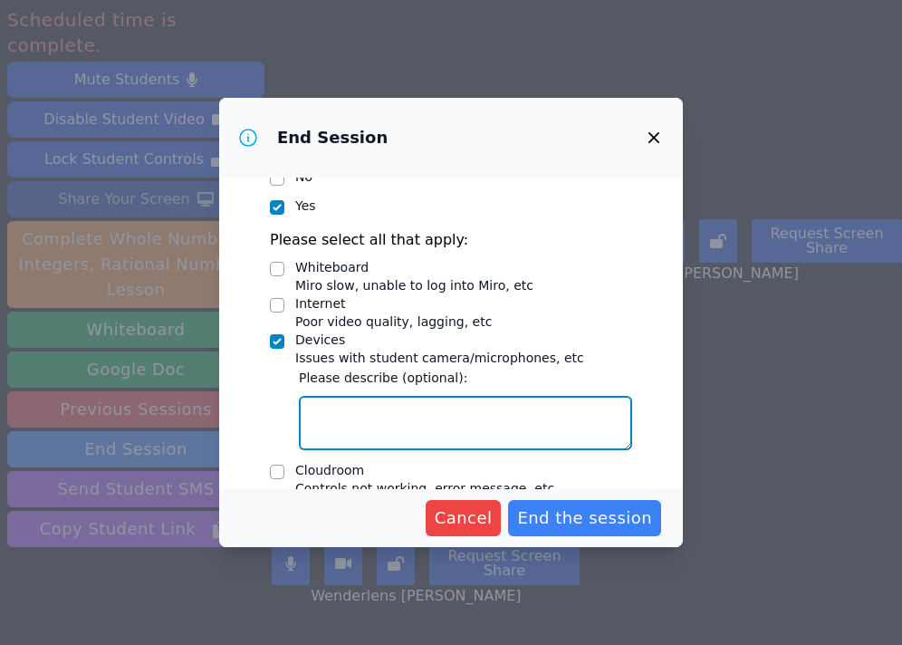
click at [381, 418] on textarea "Devices Issues with student camera/microphones, etc" at bounding box center [465, 423] width 333 height 54
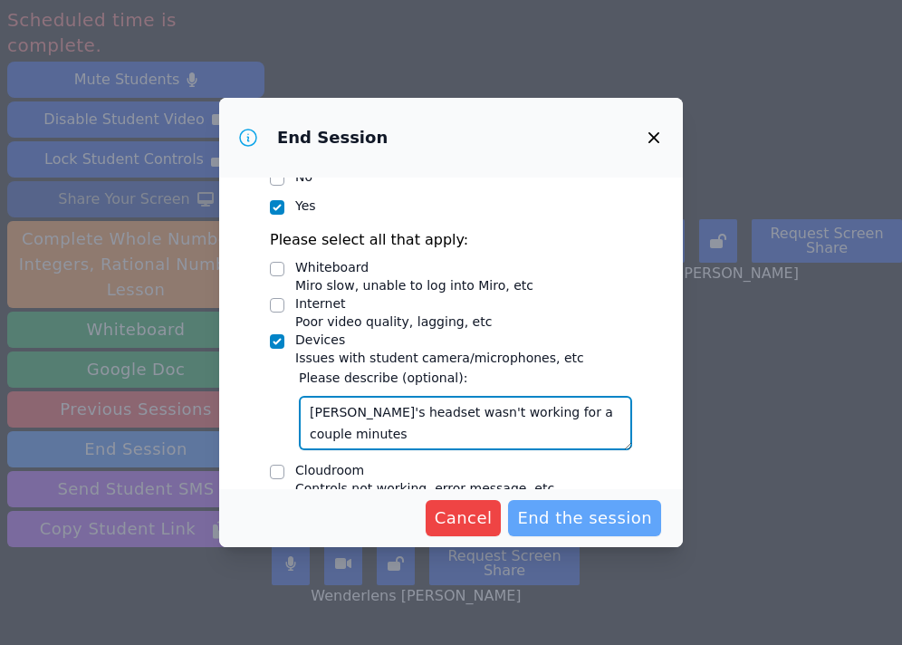
type textarea "[PERSON_NAME]'s headset wasn't working for a couple minutes"
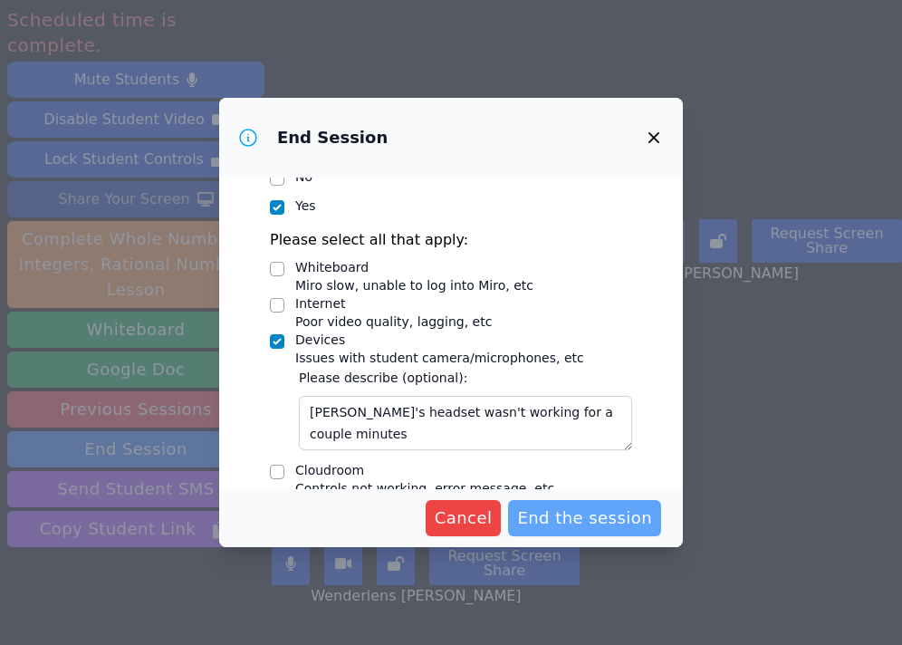
click at [606, 518] on span "End the session" at bounding box center [584, 518] width 135 height 25
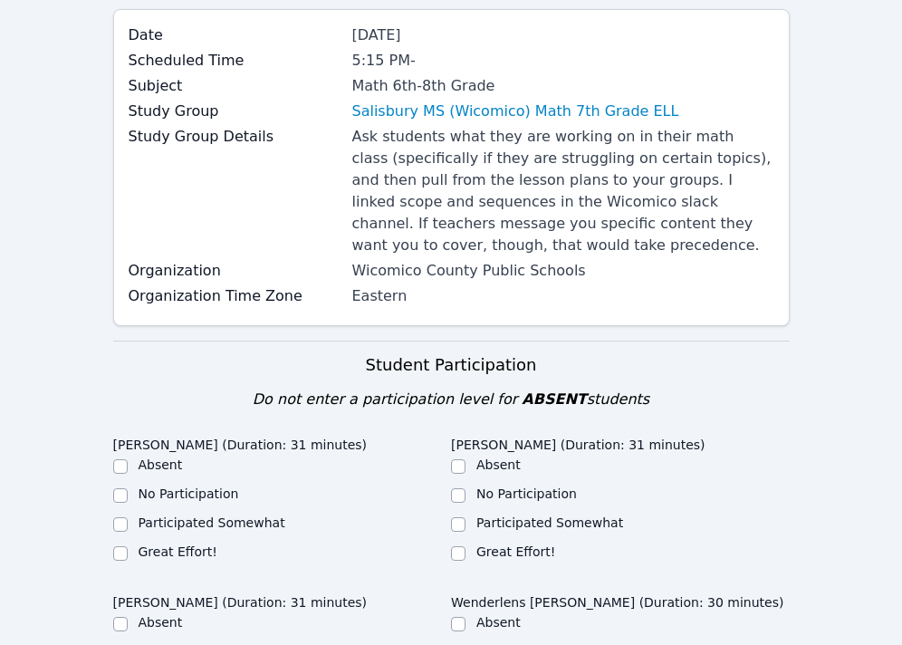
scroll to position [241, 0]
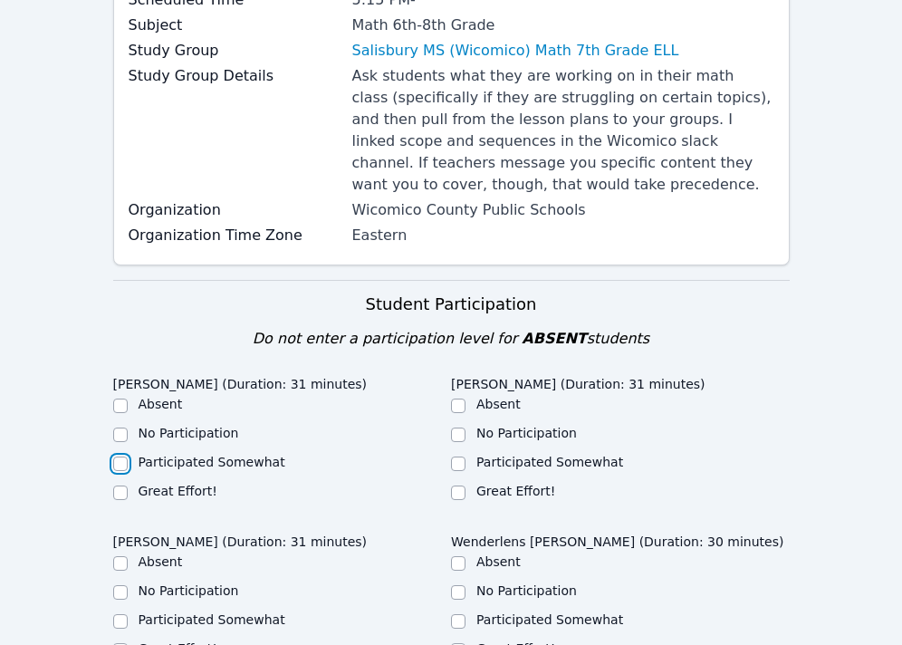
click at [125, 464] on input "Participated Somewhat" at bounding box center [120, 464] width 14 height 14
checkbox input "true"
click at [460, 492] on input "Great Effort!" at bounding box center [458, 493] width 14 height 14
checkbox input "true"
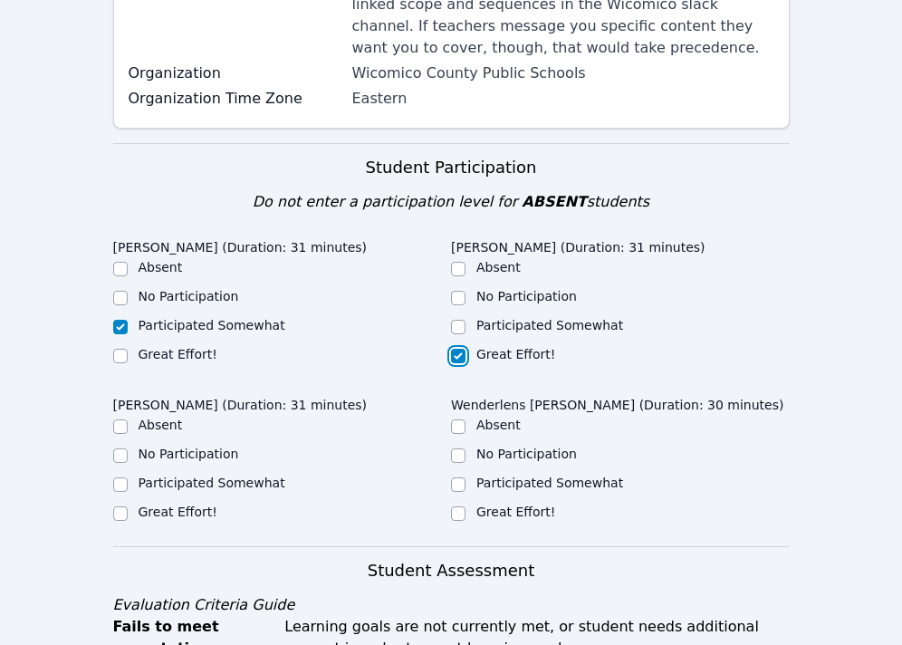
scroll to position [417, 0]
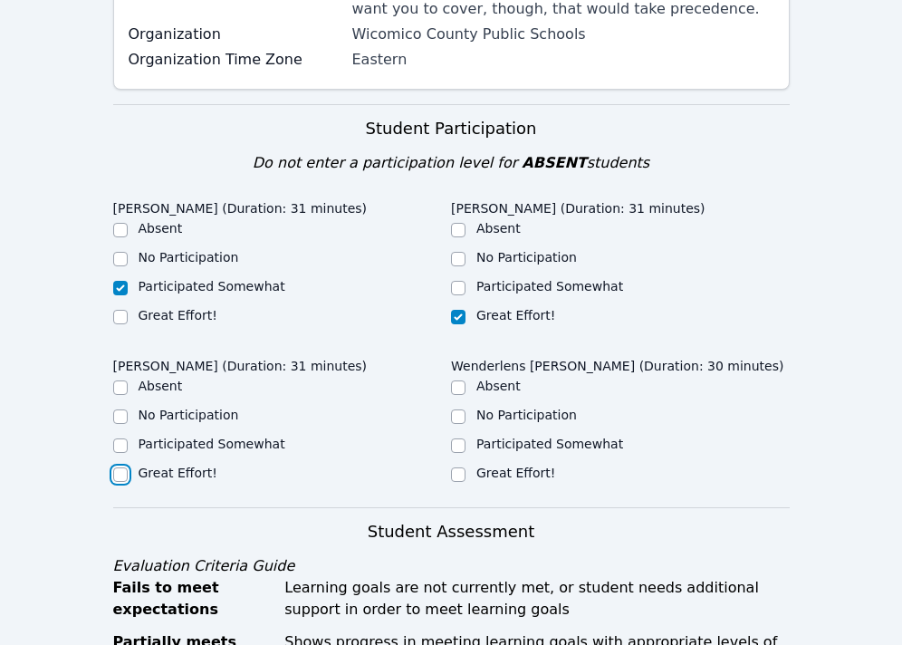
click at [122, 471] on input "Great Effort!" at bounding box center [120, 474] width 14 height 14
checkbox input "true"
click at [462, 448] on input "Participated Somewhat" at bounding box center [458, 446] width 14 height 14
checkbox input "true"
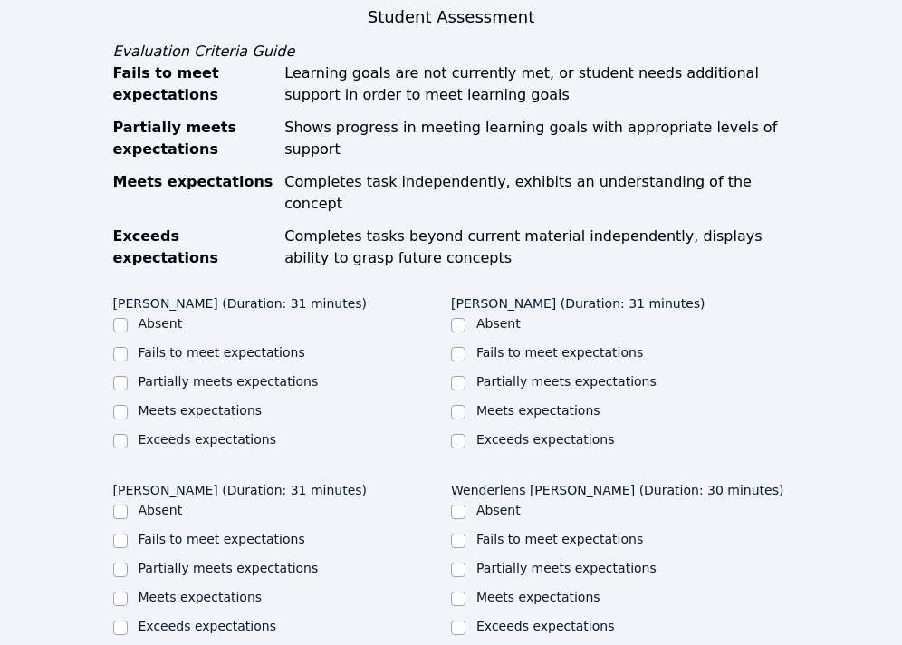
scroll to position [954, 0]
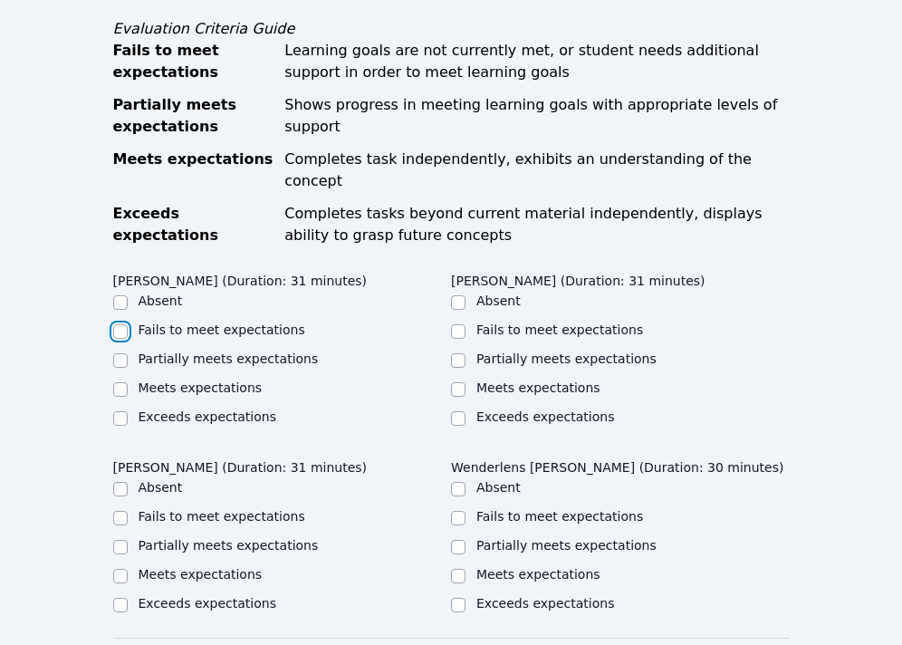
click at [121, 324] on input "Fails to meet expectations" at bounding box center [120, 331] width 14 height 14
checkbox input "true"
click at [462, 382] on input "Meets expectations" at bounding box center [458, 389] width 14 height 14
checkbox input "true"
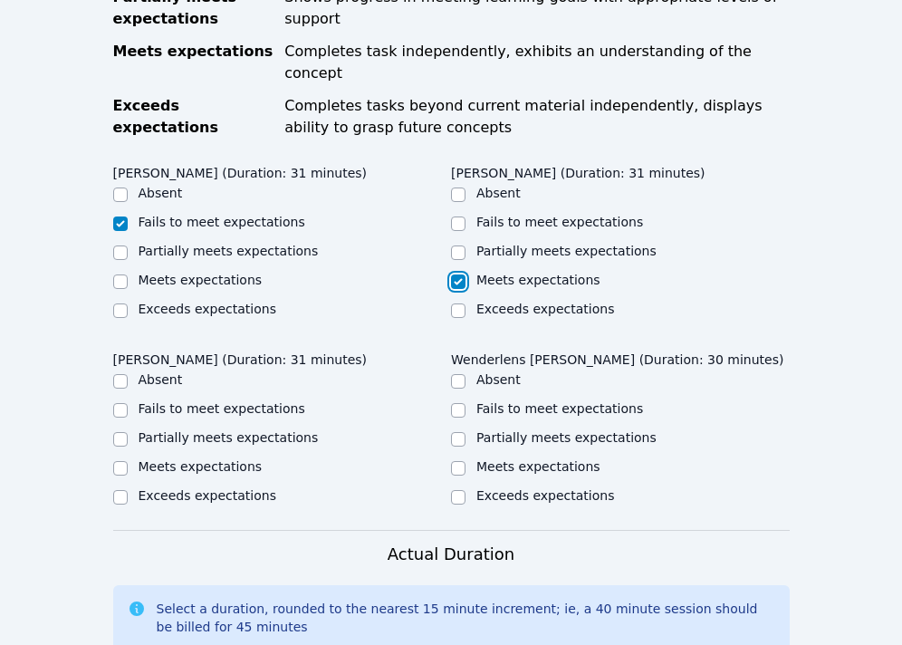
scroll to position [1064, 0]
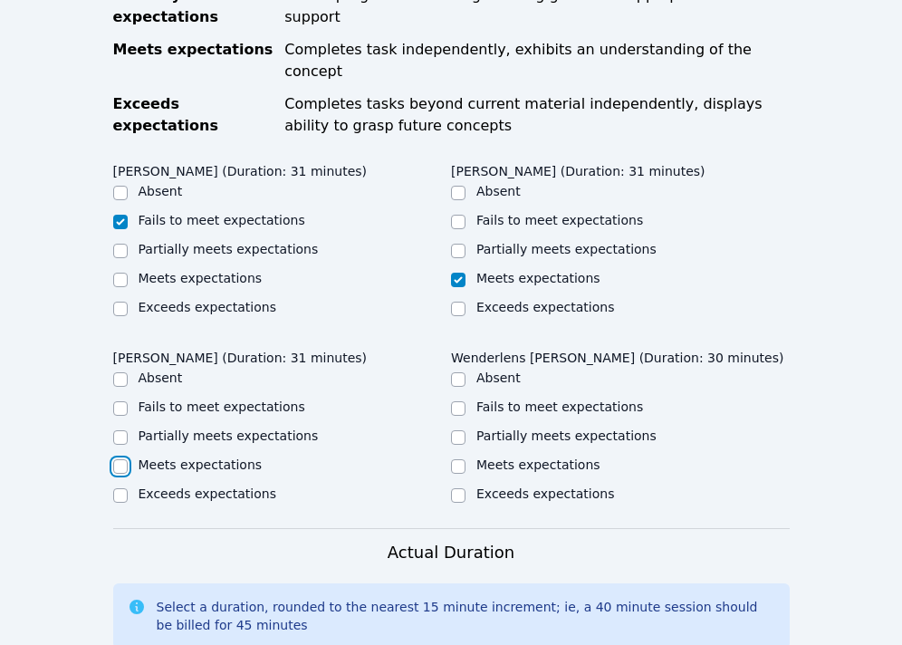
click at [121, 459] on input "Meets expectations" at bounding box center [120, 466] width 14 height 14
checkbox input "true"
click at [461, 430] on input "Partially meets expectations" at bounding box center [458, 437] width 14 height 14
checkbox input "true"
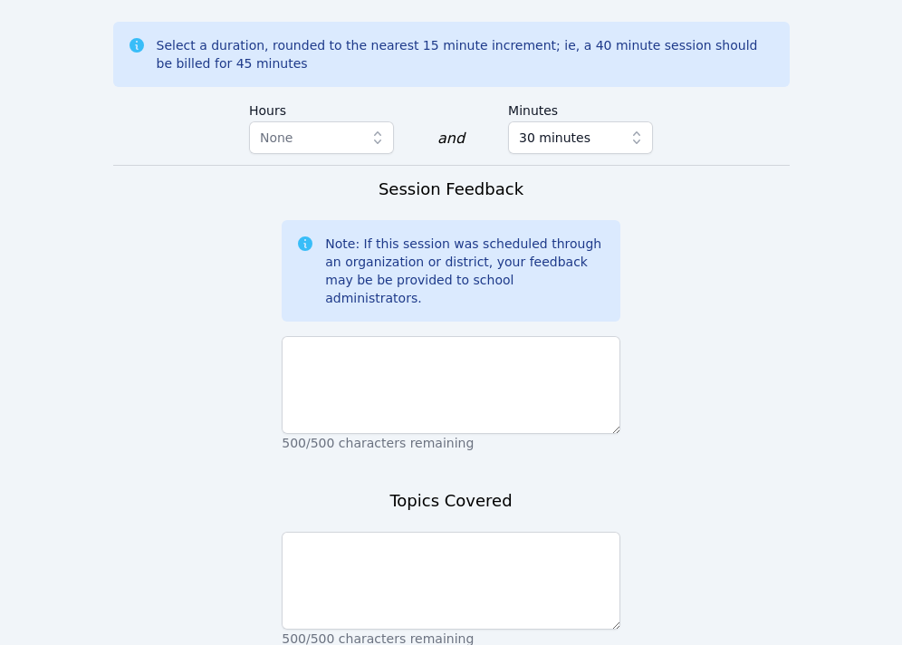
scroll to position [1624, 0]
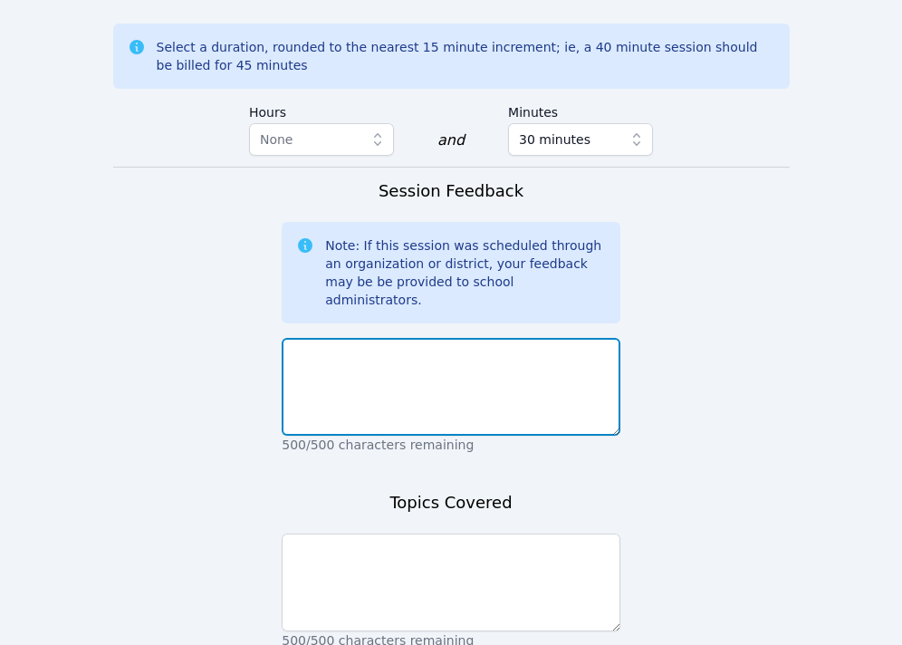
click at [548, 366] on textarea at bounding box center [451, 387] width 339 height 98
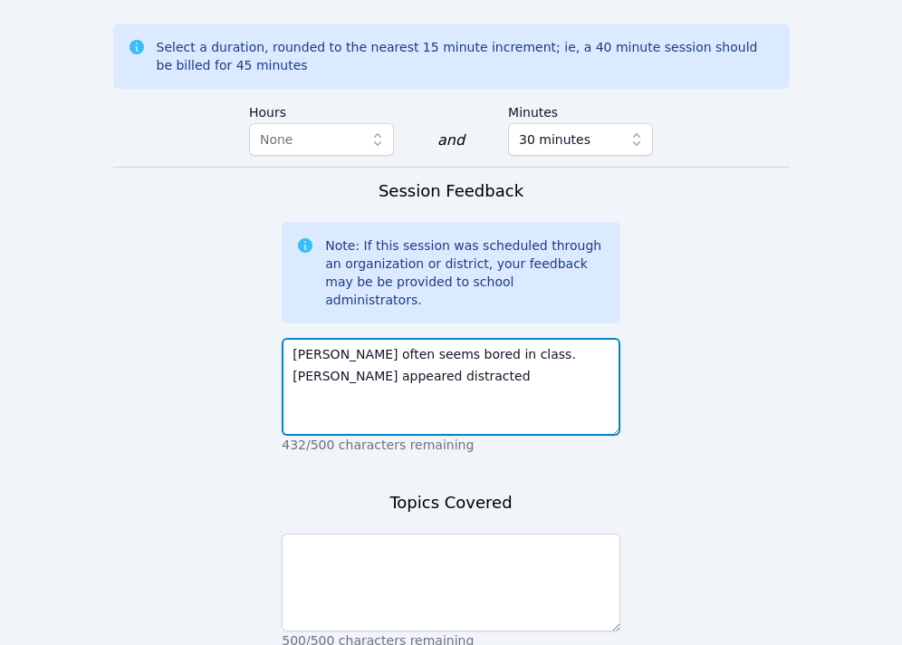
click at [523, 338] on textarea "[PERSON_NAME] often seems bored in class. [PERSON_NAME] appeared distracted" at bounding box center [451, 387] width 339 height 98
click at [478, 340] on textarea "[PERSON_NAME] often seems bored in class. [PERSON_NAME] appeared distracted" at bounding box center [451, 387] width 339 height 98
click at [593, 338] on textarea "[PERSON_NAME] often seems bored in class. [PERSON_NAME] appeared distracted. Sh…" at bounding box center [451, 387] width 339 height 98
click at [463, 352] on textarea "[PERSON_NAME] often seems bored in class. [PERSON_NAME] appeared distracted. Sh…" at bounding box center [451, 387] width 339 height 98
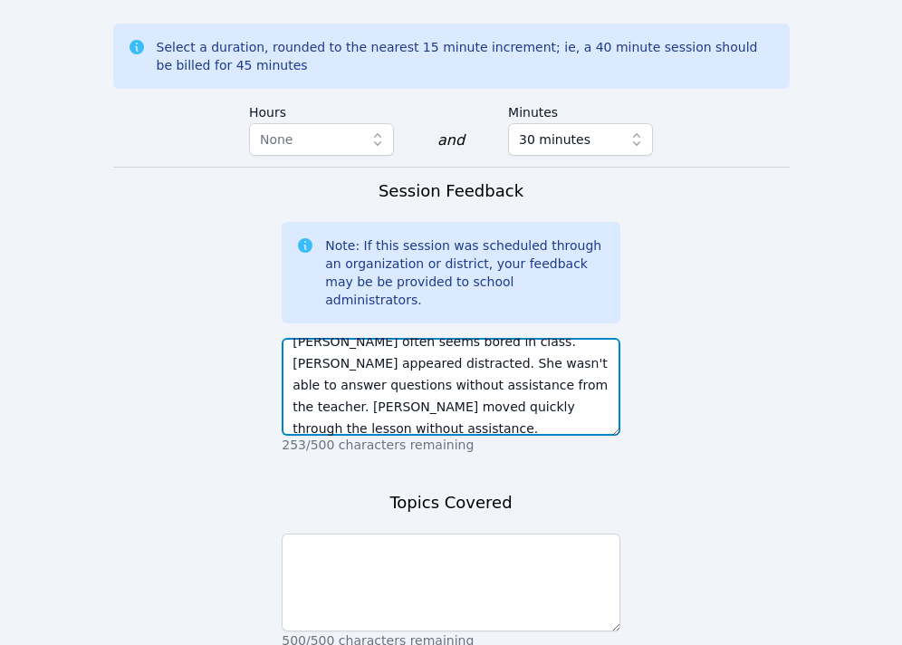
scroll to position [34, 0]
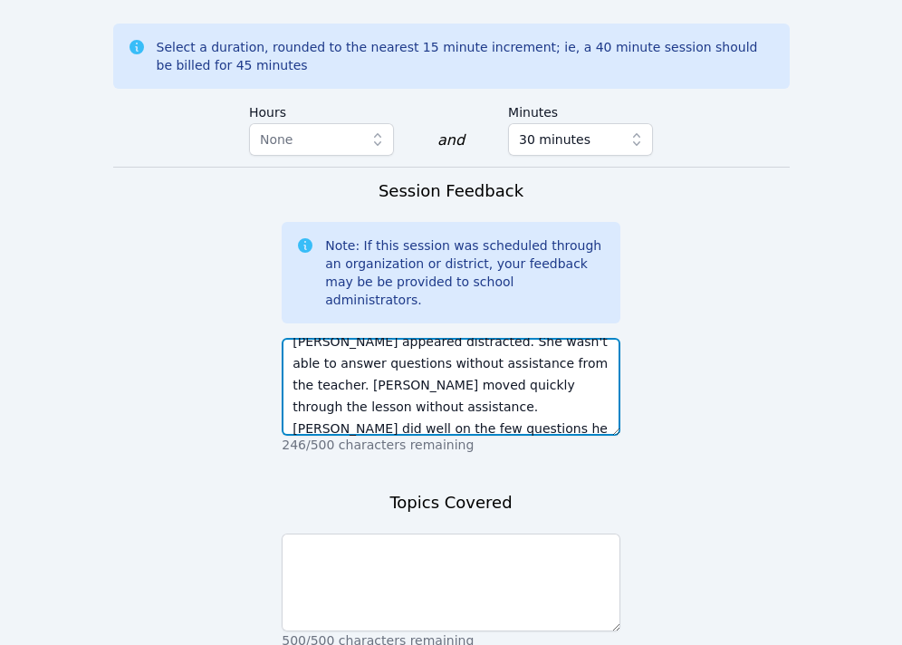
type textarea "[PERSON_NAME] often seems bored in class. [PERSON_NAME] appeared distracted. Sh…"
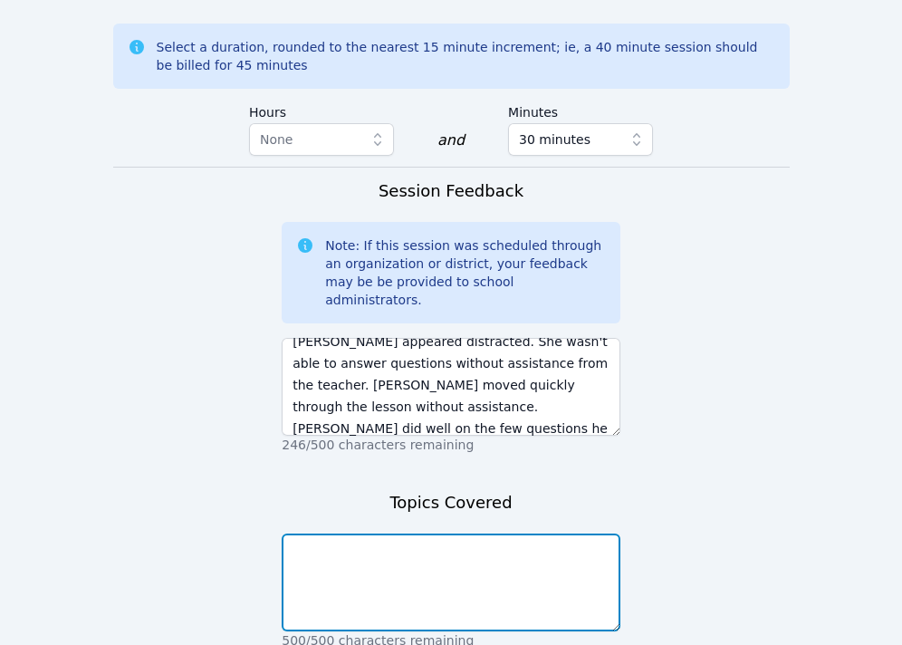
click at [433, 545] on textarea at bounding box center [451, 583] width 339 height 98
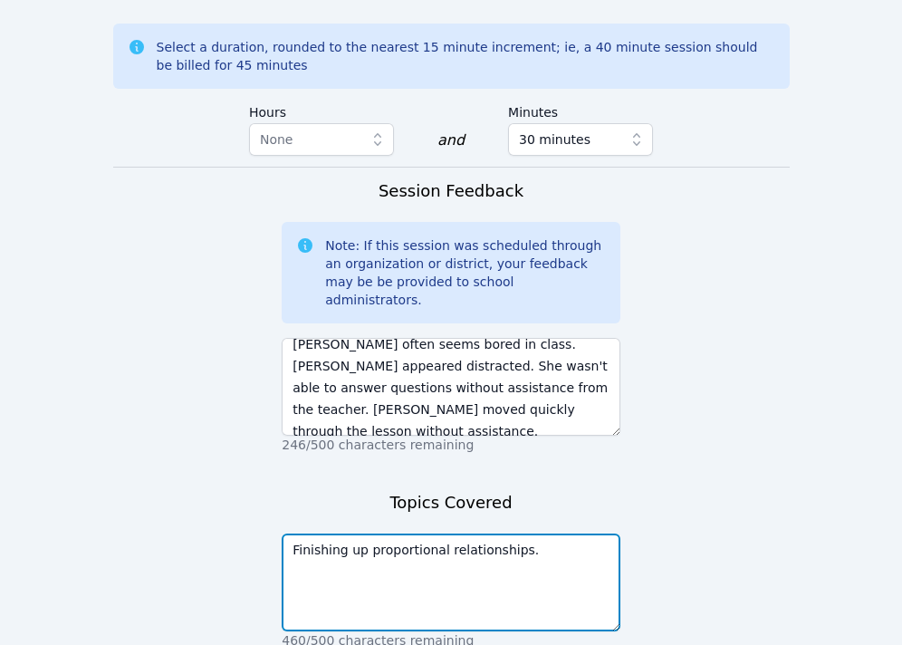
scroll to position [8, 0]
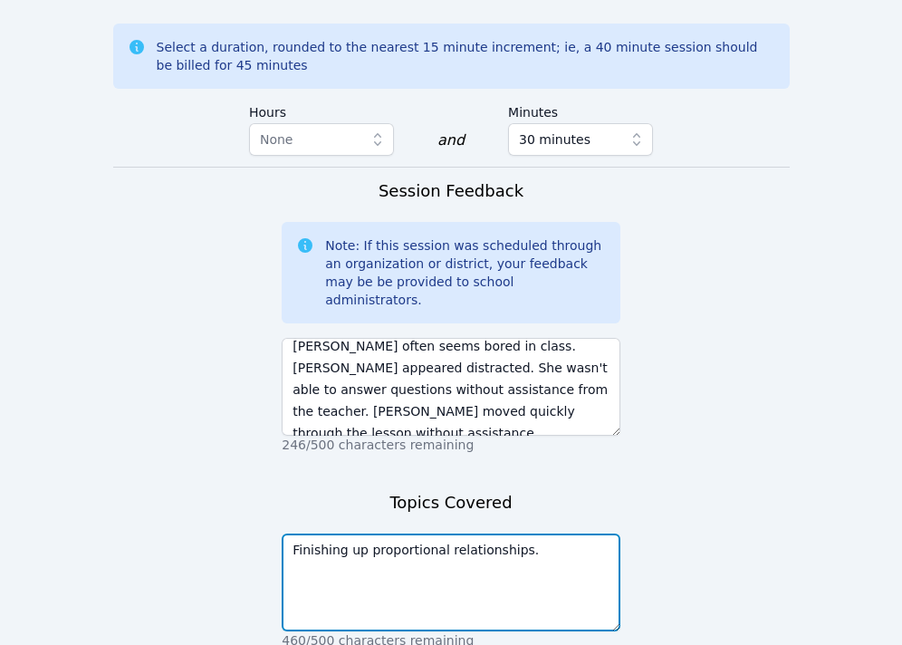
type textarea "Finishing up proportional relationships."
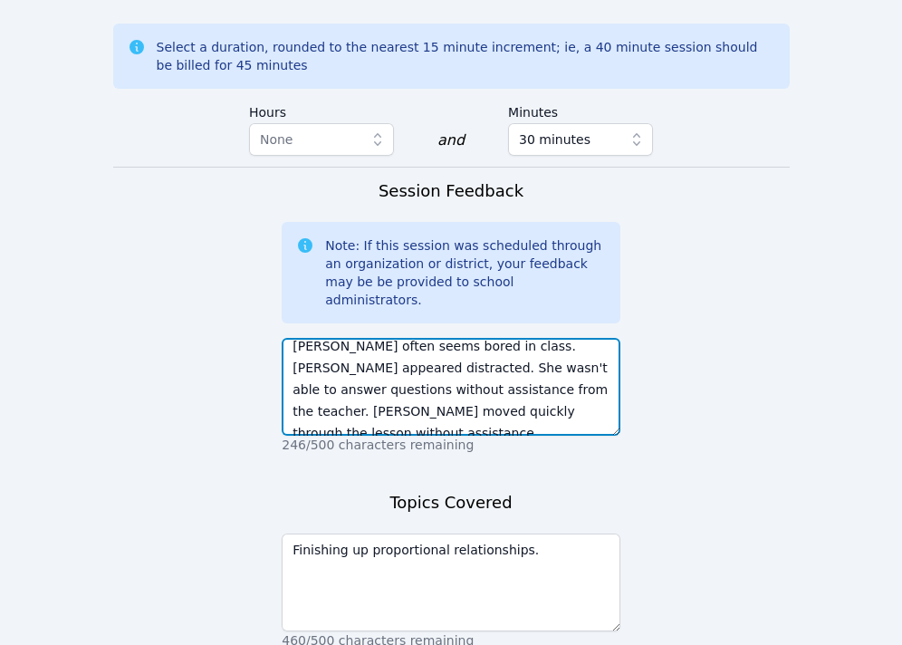
click at [589, 354] on textarea "[PERSON_NAME] often seems bored in class. [PERSON_NAME] appeared distracted. Sh…" at bounding box center [451, 387] width 339 height 98
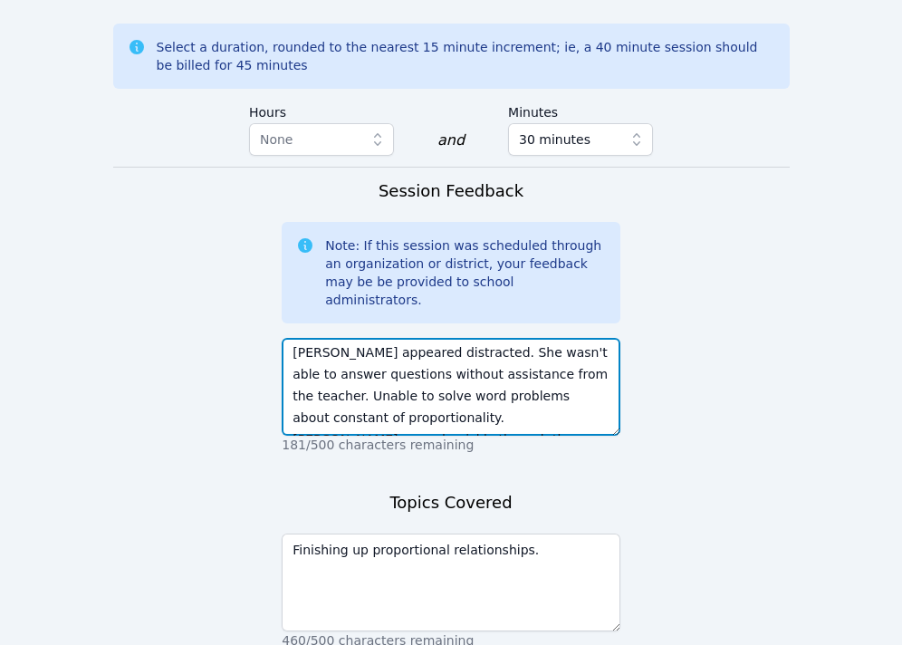
scroll to position [19, 0]
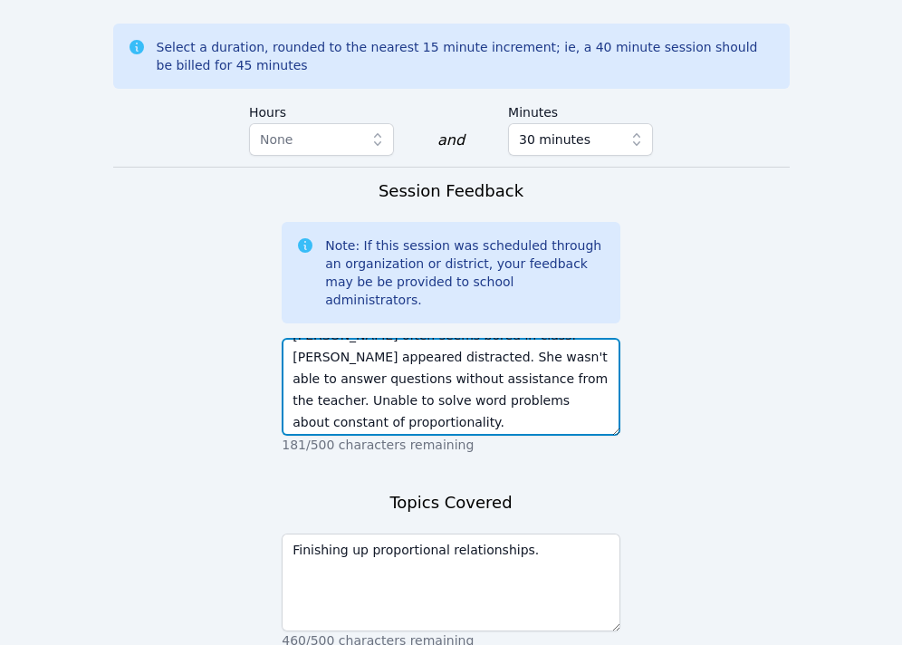
click at [552, 338] on textarea "[PERSON_NAME] often seems bored in class. [PERSON_NAME] appeared distracted. Sh…" at bounding box center [451, 387] width 339 height 98
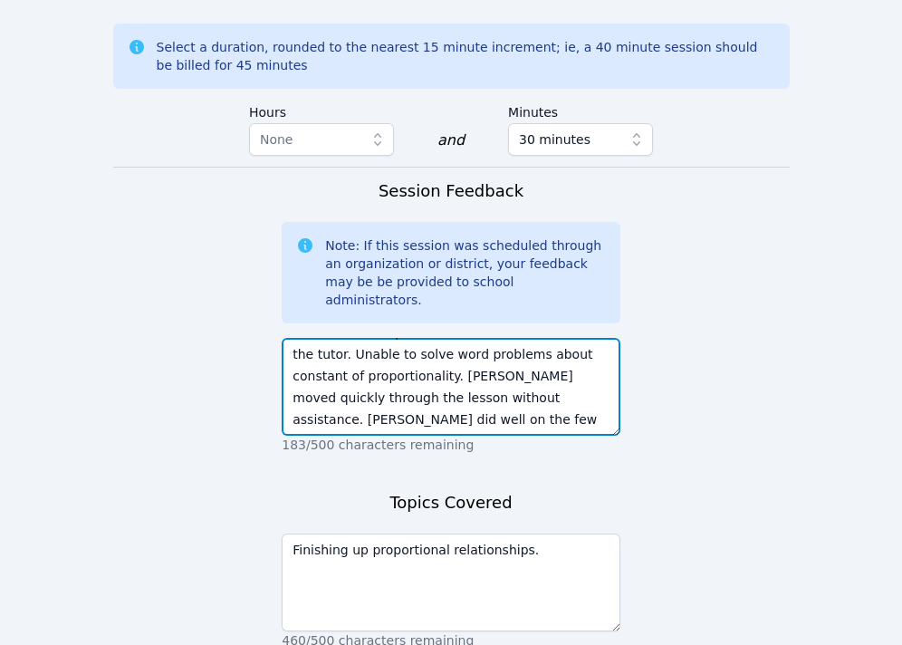
type textarea "[PERSON_NAME] often seems bored in class. [PERSON_NAME] appeared distracted. Sh…"
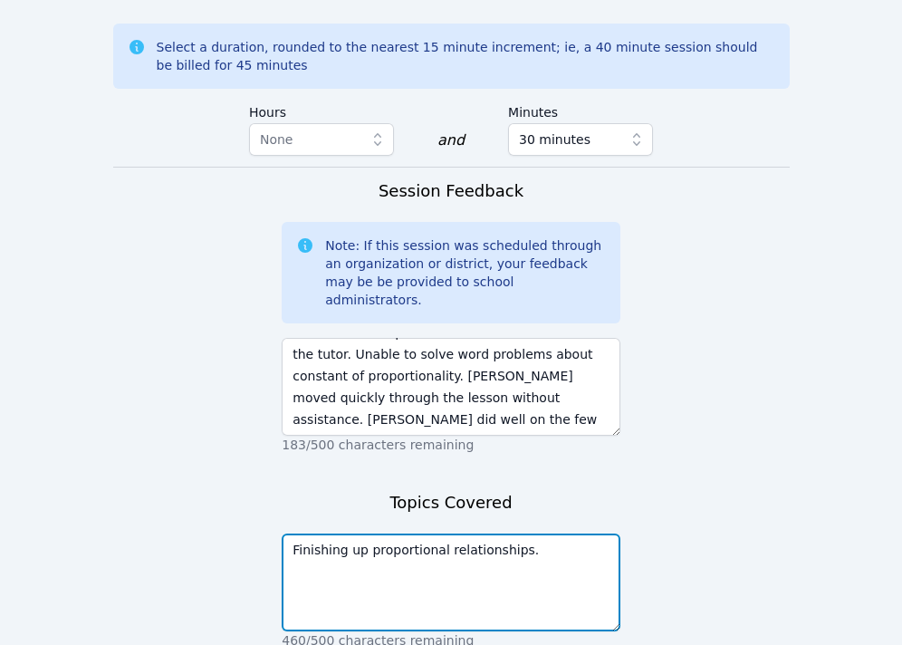
click at [541, 534] on textarea "Finishing up proportional relationships." at bounding box center [451, 583] width 339 height 98
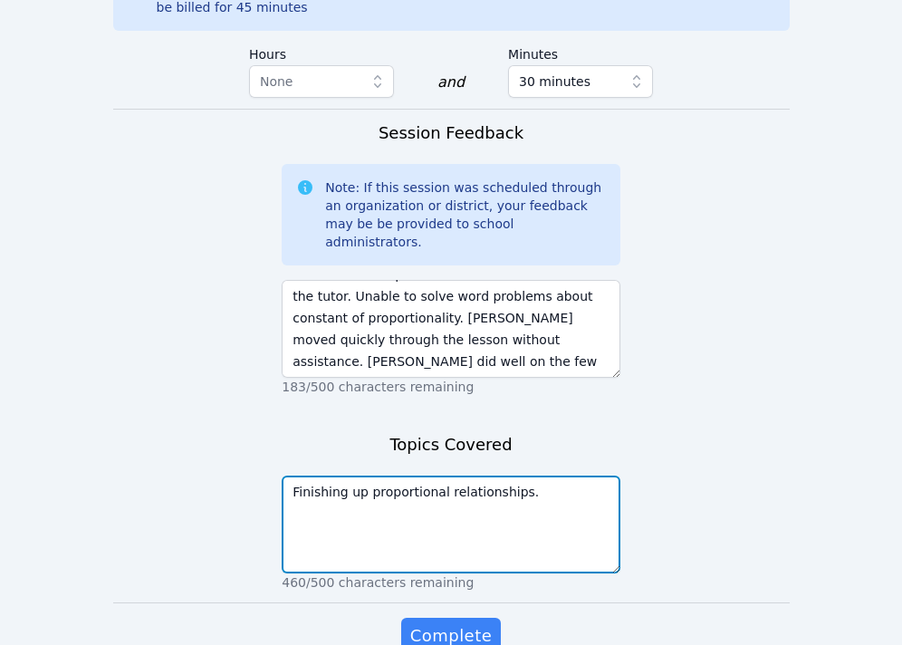
scroll to position [1738, 0]
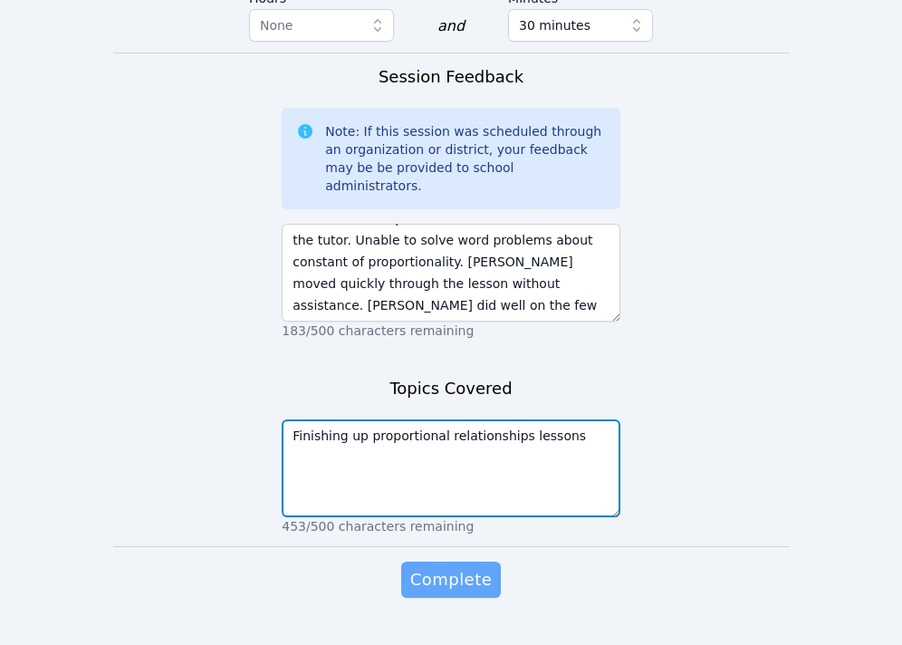
type textarea "Finishing up proportional relationships lessons"
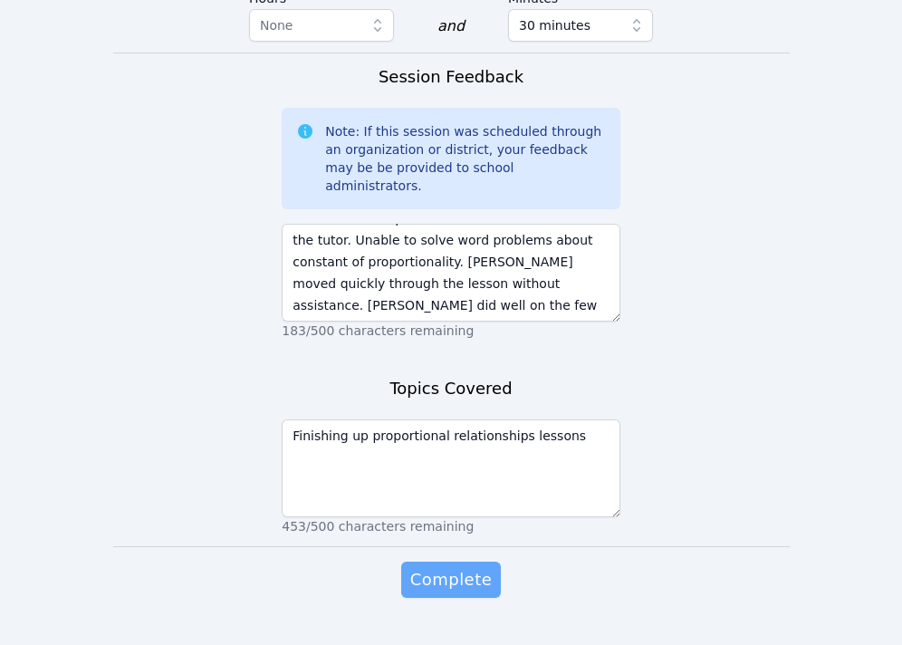
click at [438, 567] on span "Complete" at bounding box center [451, 579] width 82 height 25
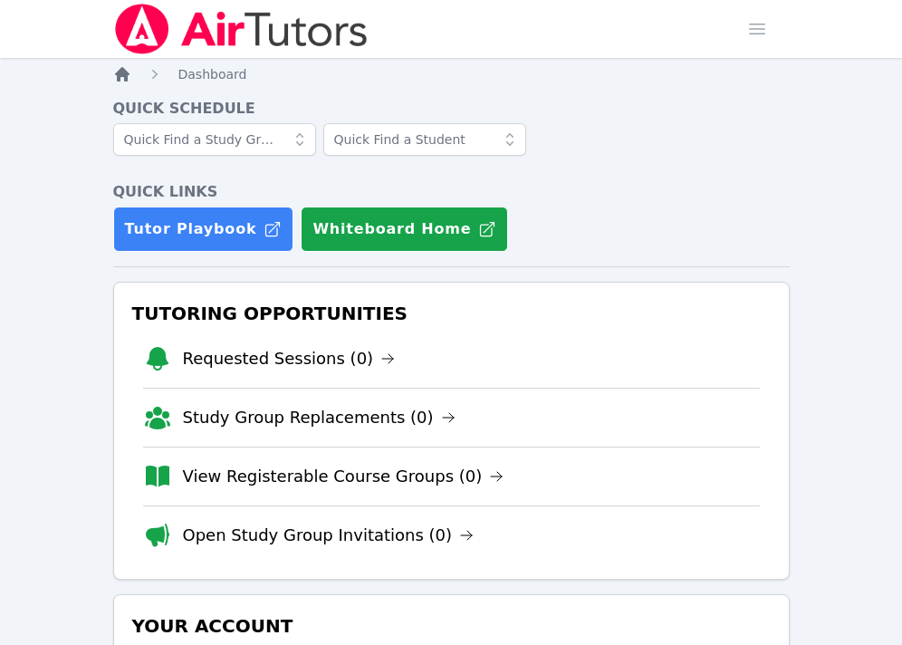
click at [119, 68] on icon "Breadcrumb" at bounding box center [122, 74] width 18 height 18
